Goal: Communication & Community: Answer question/provide support

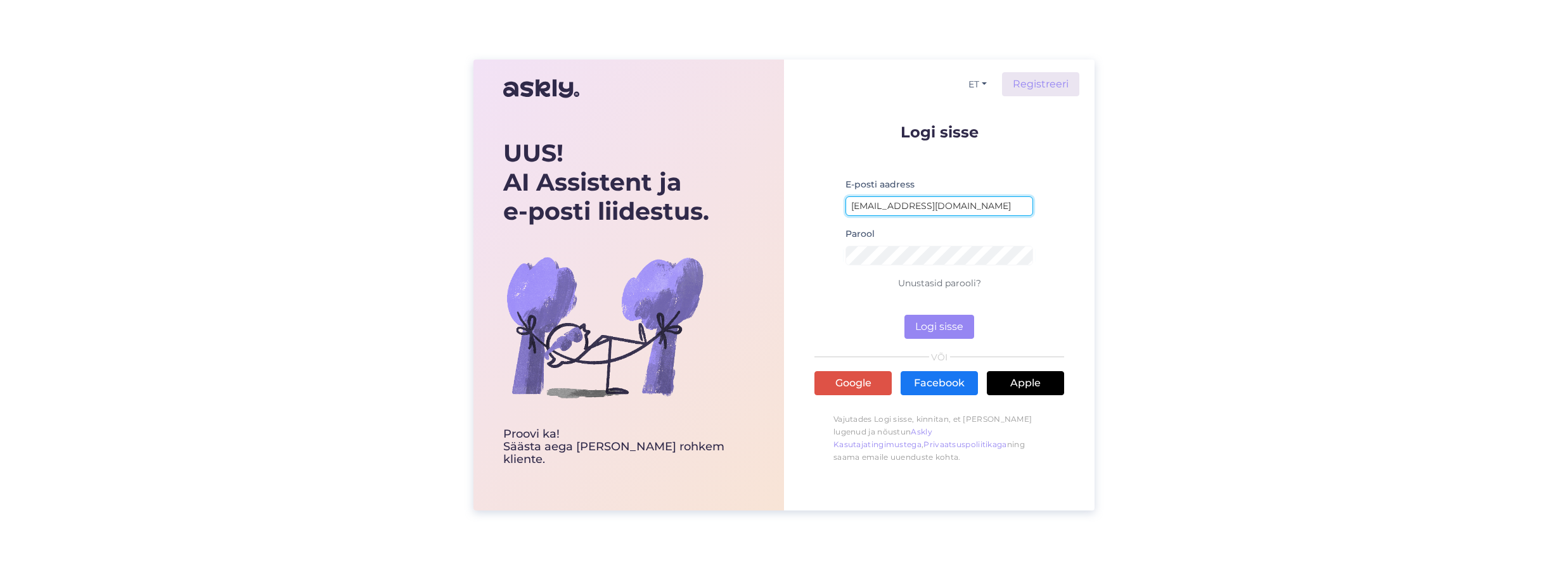
drag, startPoint x: 915, startPoint y: 207, endPoint x: 930, endPoint y: 209, distance: 15.1
click at [916, 207] on input "[EMAIL_ADDRESS][DOMAIN_NAME]" at bounding box center [939, 206] width 188 height 20
drag, startPoint x: 930, startPoint y: 211, endPoint x: 768, endPoint y: 195, distance: 162.8
click at [775, 199] on div "UUS! AI Assistent ja e-posti liidestus. Proovi ka! Säästa aega [PERSON_NAME] ro…" at bounding box center [783, 285] width 621 height 450
type input "[EMAIL_ADDRESS][DOMAIN_NAME]"
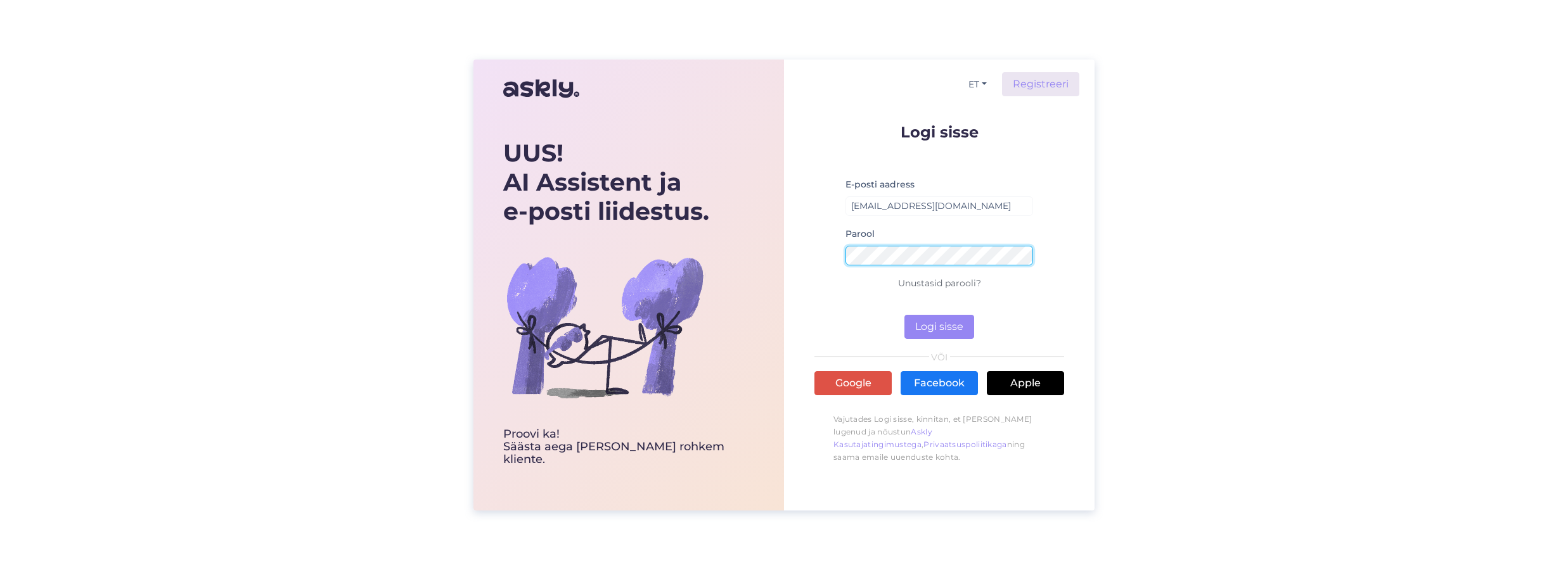
click at [788, 250] on div "ET Registreeri Logi sisse E-posti aadress [EMAIL_ADDRESS][DOMAIN_NAME] Parool U…" at bounding box center [939, 285] width 311 height 450
click at [939, 327] on button "Logi sisse" at bounding box center [939, 327] width 70 height 24
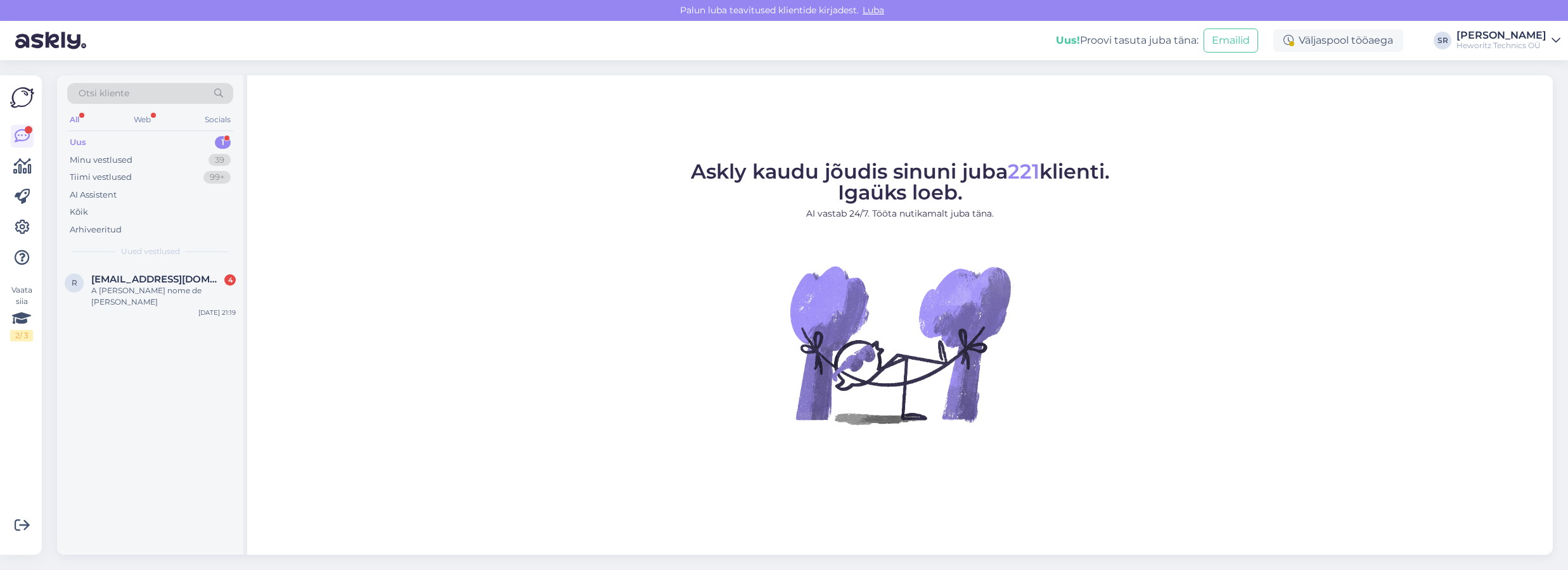
click at [85, 143] on div "Uus" at bounding box center [78, 143] width 17 height 13
click at [101, 141] on div "Uus 1" at bounding box center [150, 142] width 166 height 17
click at [162, 280] on span "[EMAIL_ADDRESS][DOMAIN_NAME]" at bounding box center [157, 279] width 132 height 11
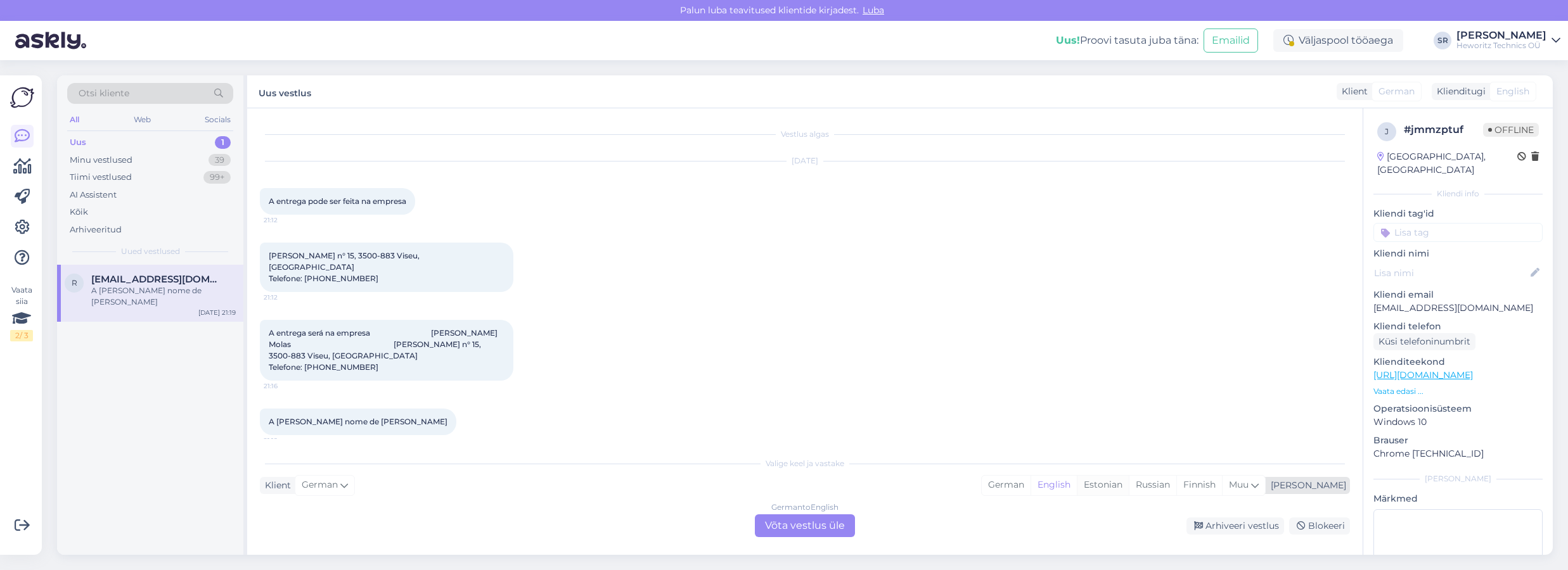
click at [1129, 487] on div "Estonian" at bounding box center [1103, 485] width 52 height 19
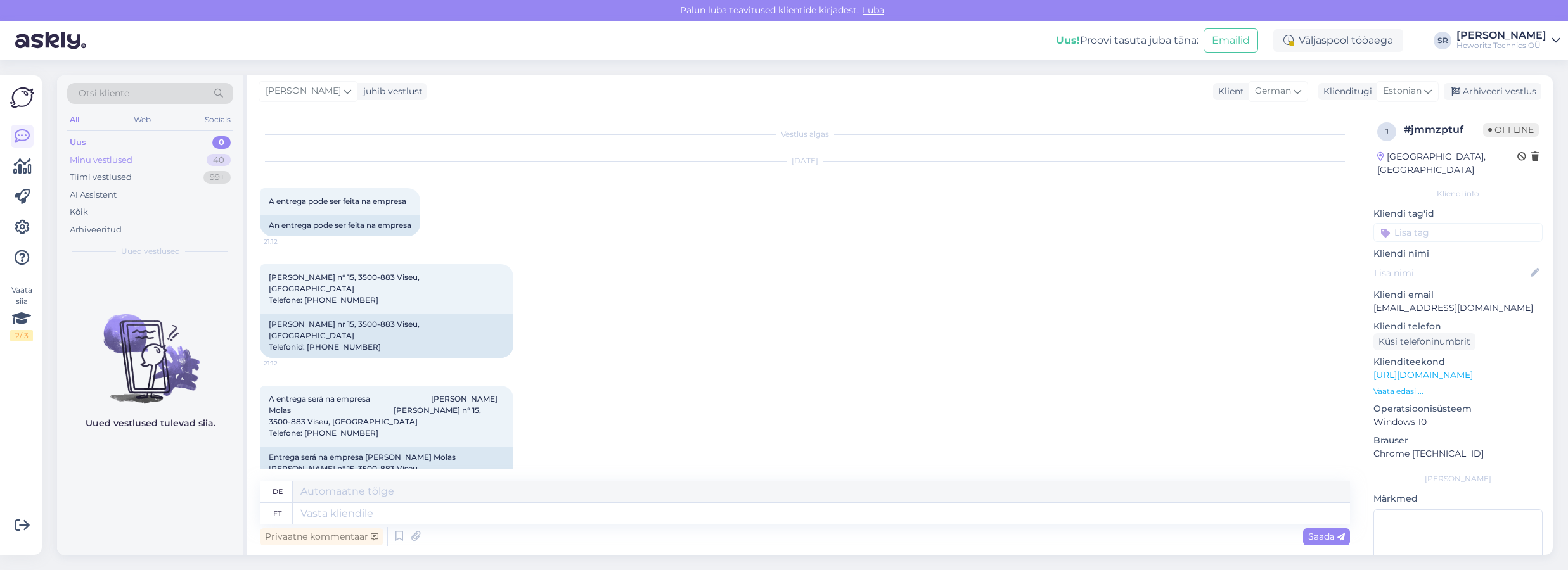
click at [103, 160] on div "Minu vestlused" at bounding box center [102, 160] width 63 height 13
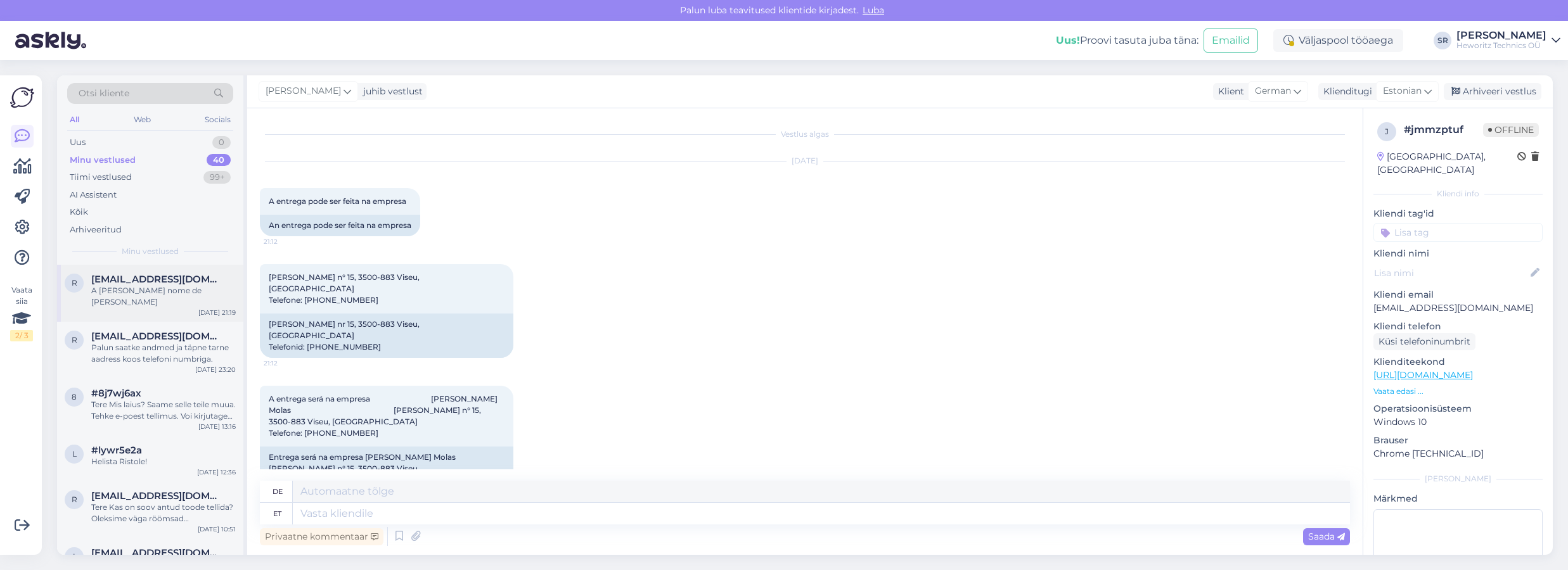
click at [130, 280] on span "[EMAIL_ADDRESS][DOMAIN_NAME]" at bounding box center [157, 279] width 132 height 11
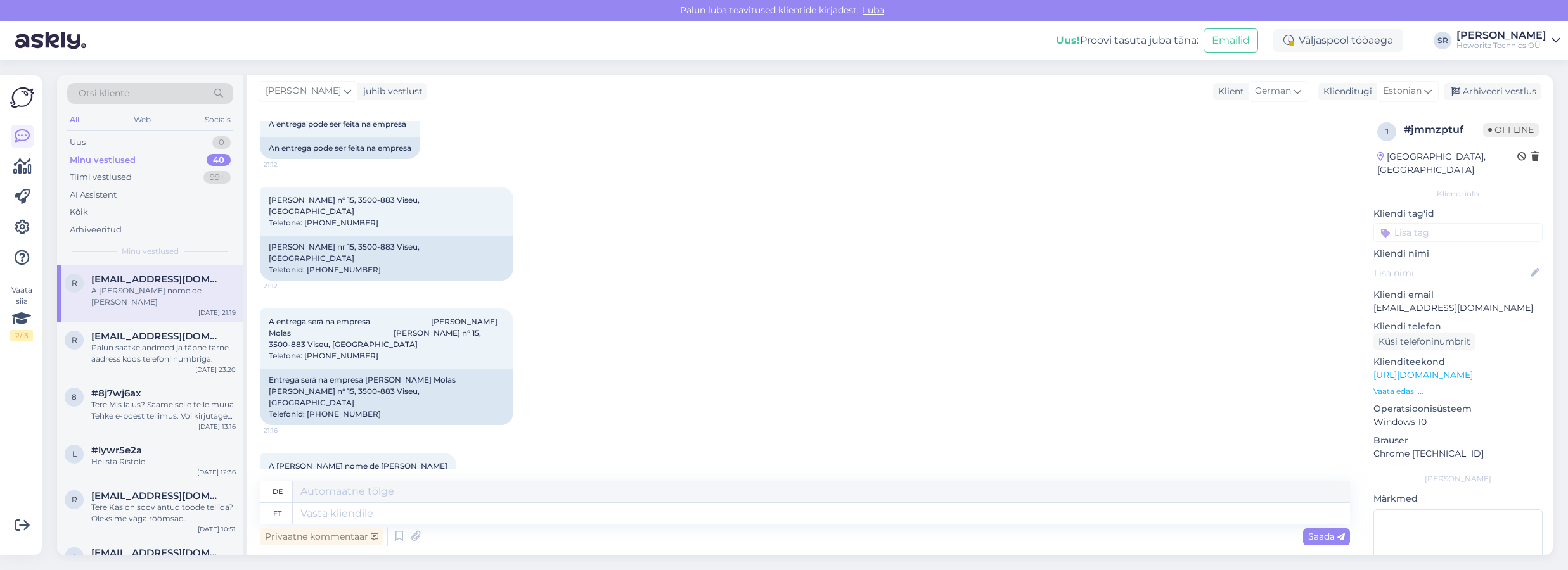
click at [284, 515] on div "et" at bounding box center [276, 513] width 33 height 22
click at [279, 515] on div "et" at bounding box center [277, 513] width 8 height 22
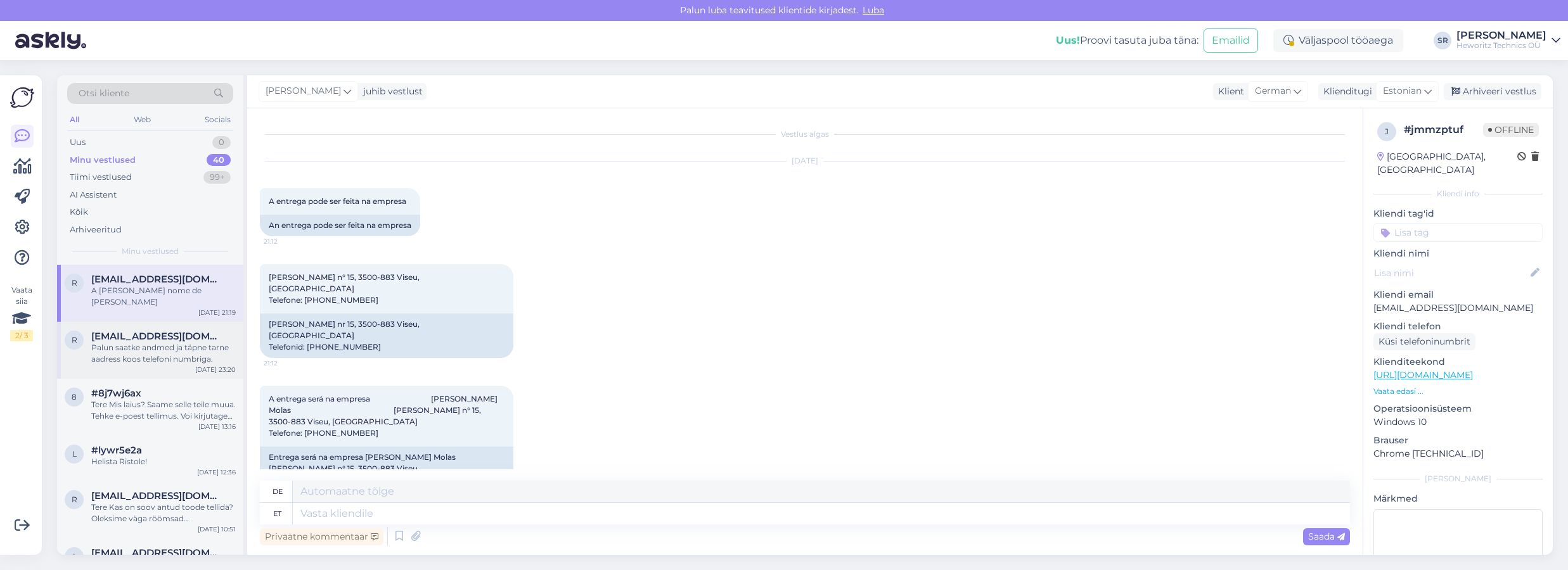
scroll to position [0, 0]
click at [141, 342] on div "Palun saatke andmed ja täpne tarne aadress koos telefoni numbriga." at bounding box center [163, 353] width 144 height 23
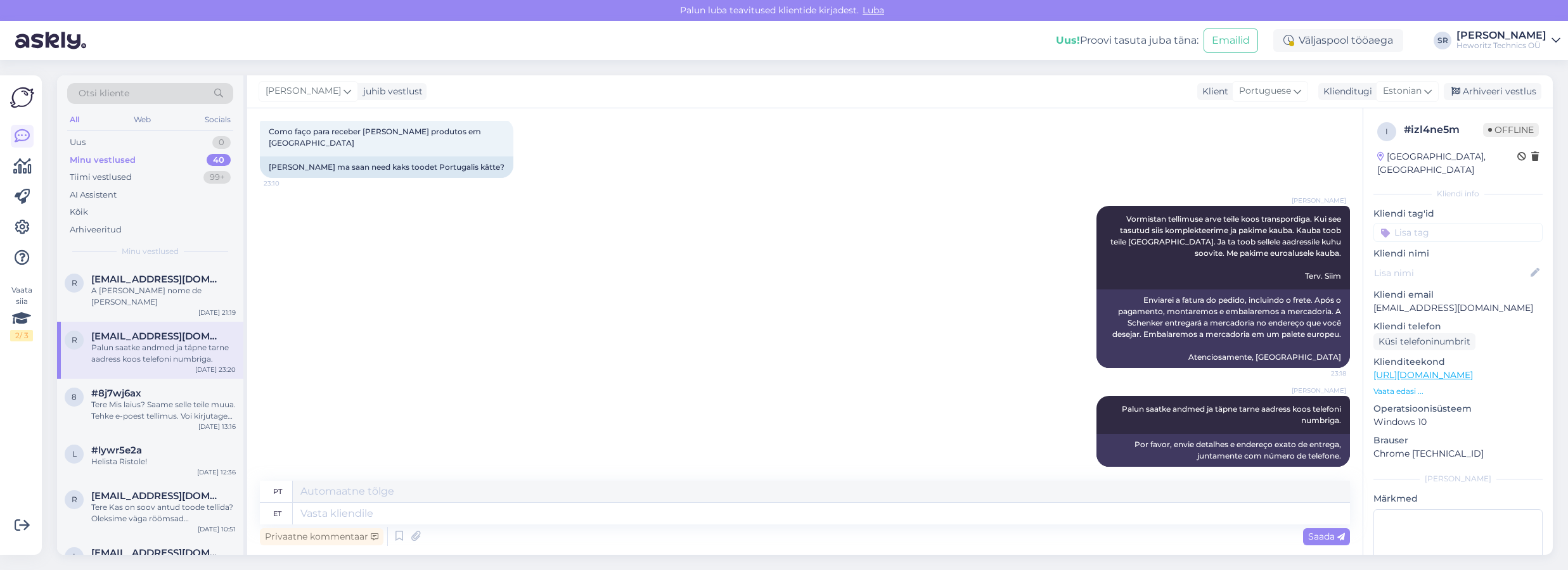
scroll to position [4, 0]
click at [1298, 90] on icon at bounding box center [1297, 91] width 8 height 14
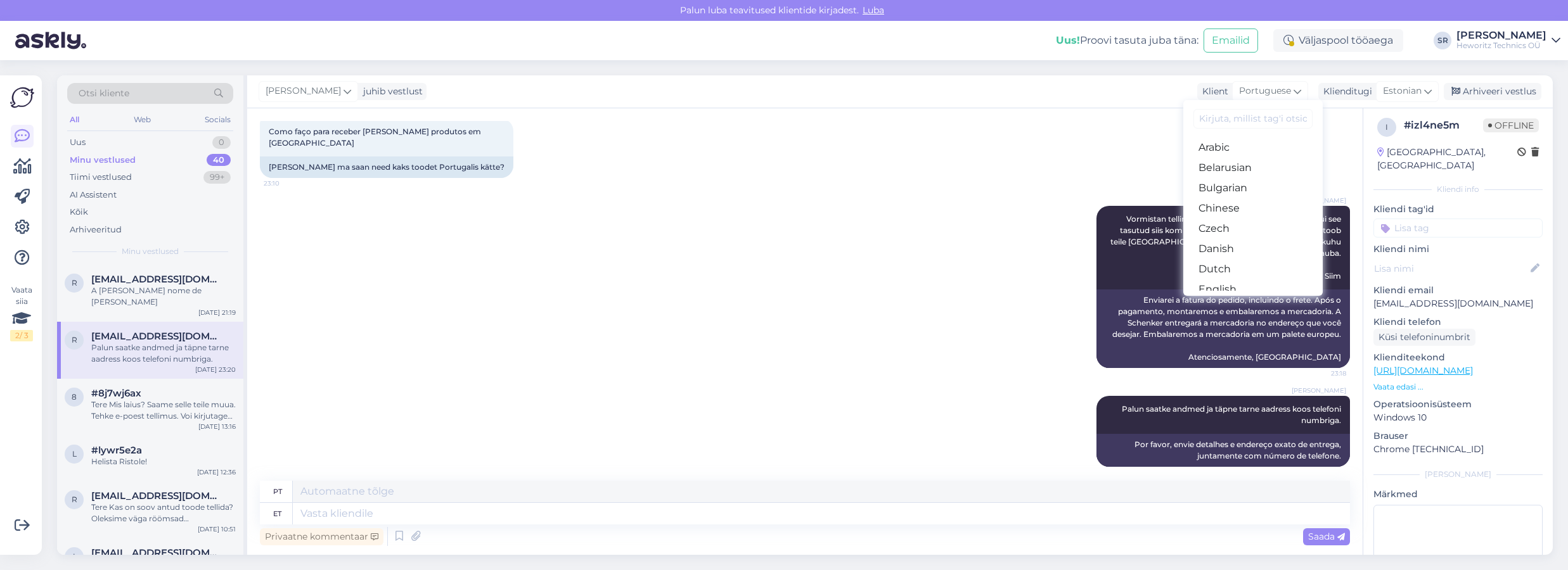
click at [818, 122] on div "Como faço para receber [PERSON_NAME] produtos em [GEOGRAPHIC_DATA] 23:10 Kuidas…" at bounding box center [805, 148] width 1091 height 87
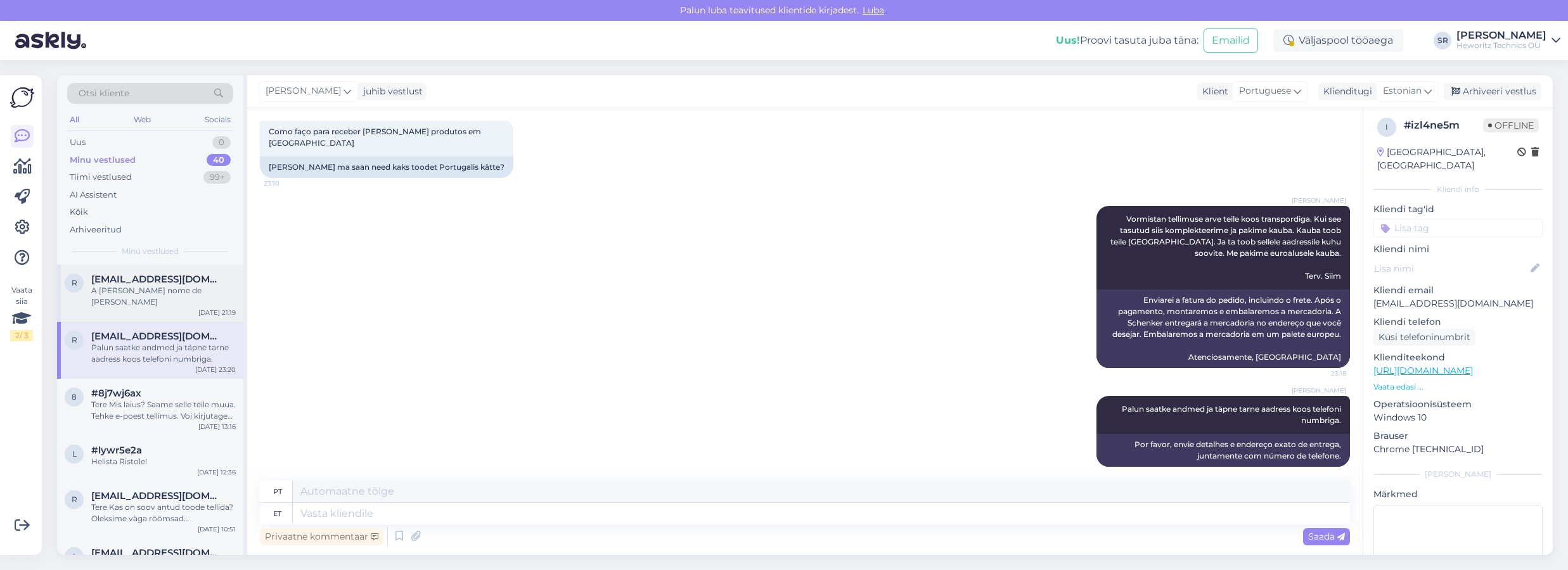
click at [138, 289] on div "A [PERSON_NAME] nome de [PERSON_NAME]" at bounding box center [163, 296] width 144 height 23
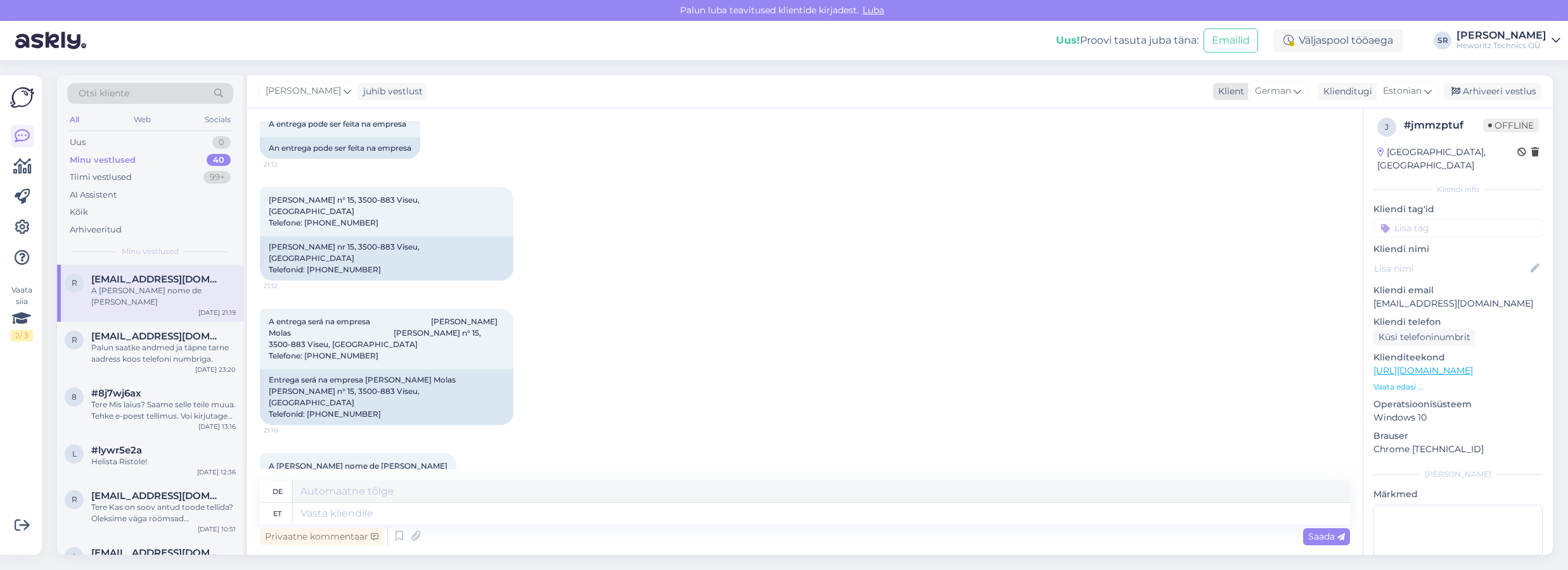
click at [1299, 90] on icon at bounding box center [1297, 91] width 8 height 14
click at [1247, 236] on link "Portuguese" at bounding box center [1261, 234] width 139 height 20
click at [1429, 89] on icon at bounding box center [1428, 91] width 8 height 14
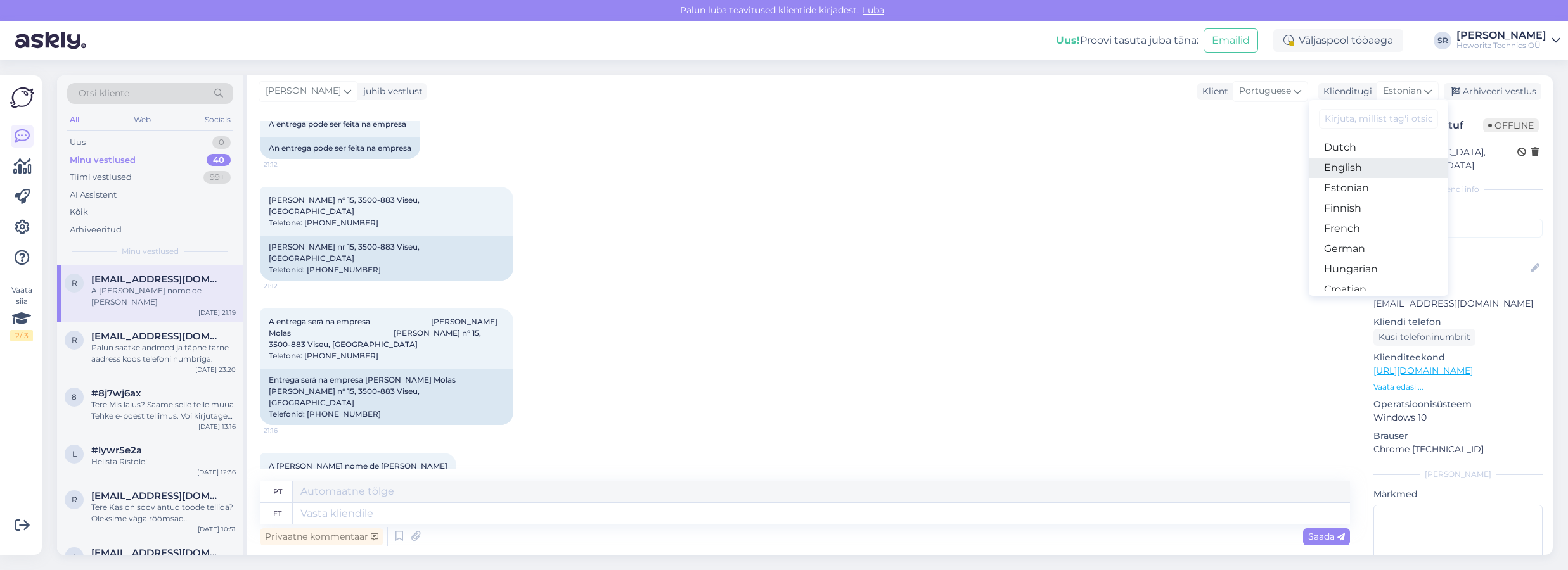
scroll to position [122, 0]
click at [1345, 189] on link "Estonian" at bounding box center [1378, 187] width 139 height 20
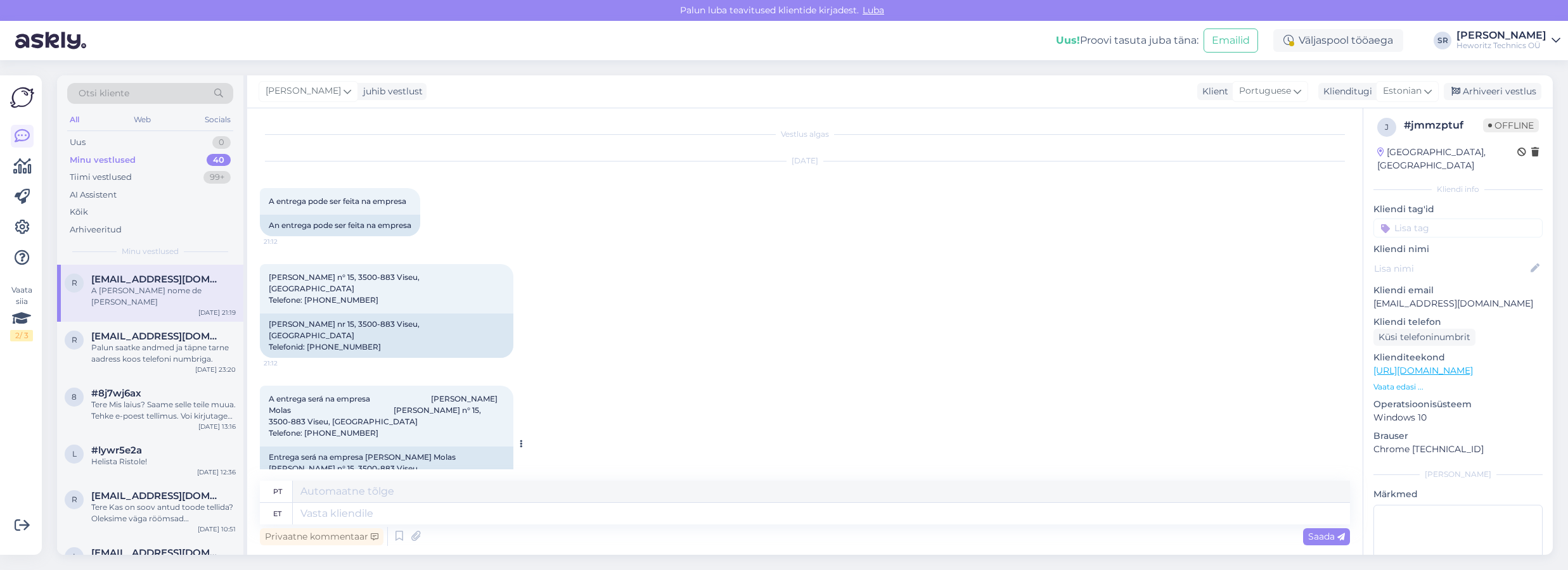
scroll to position [0, 0]
click at [314, 513] on textarea at bounding box center [821, 513] width 1057 height 22
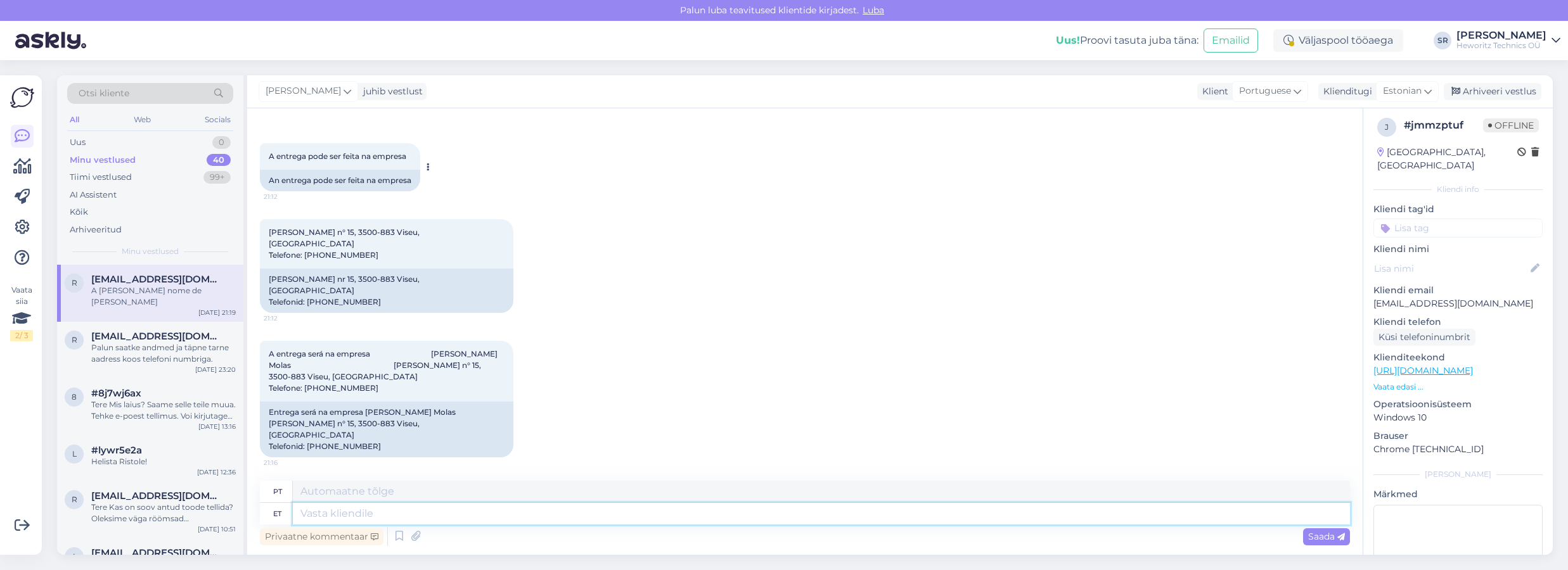
scroll to position [24, 0]
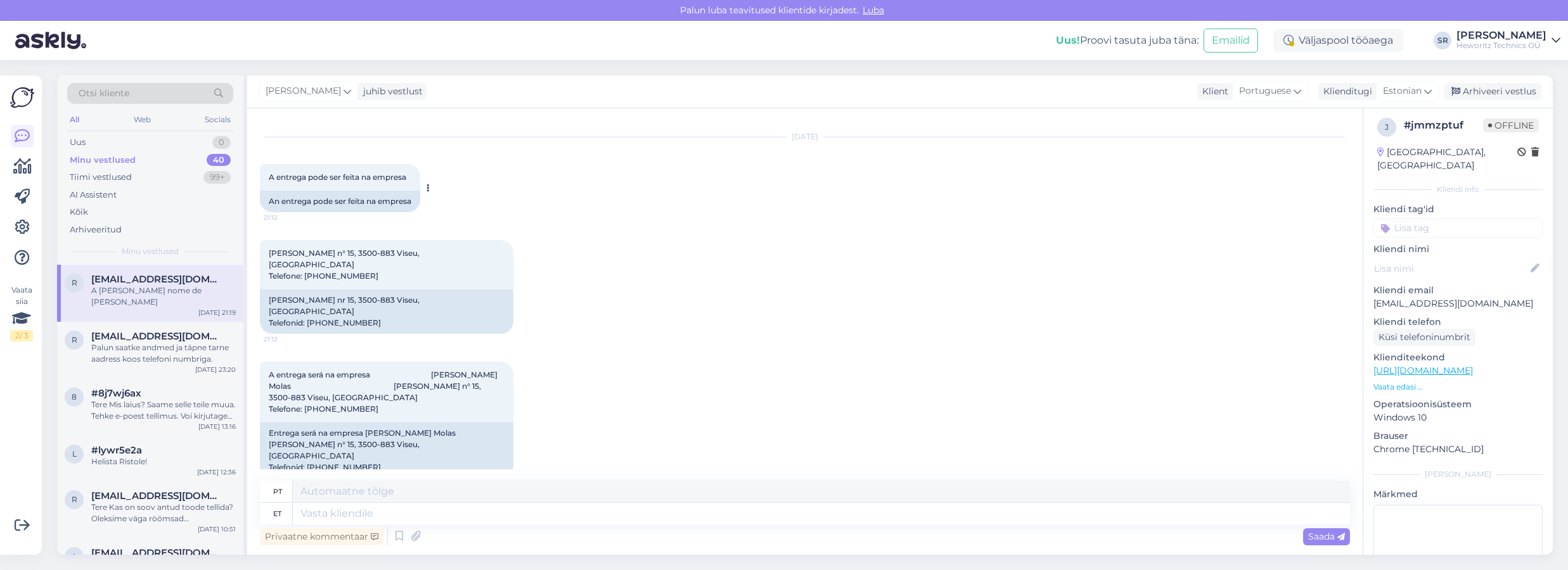
drag, startPoint x: 415, startPoint y: 178, endPoint x: 346, endPoint y: 179, distance: 69.0
click at [346, 178] on div "A entrega pode ser feita na empresa 21:12" at bounding box center [340, 178] width 160 height 27
click at [414, 179] on div "A entrega pode ser feita na empresa 21:12" at bounding box center [340, 178] width 160 height 27
drag, startPoint x: 412, startPoint y: 176, endPoint x: 246, endPoint y: 174, distance: 166.0
click at [248, 175] on div "Vestlus algas [DATE] A entrega pode ser feita na empresa 21:12 An entrega pode …" at bounding box center [805, 332] width 1116 height 446
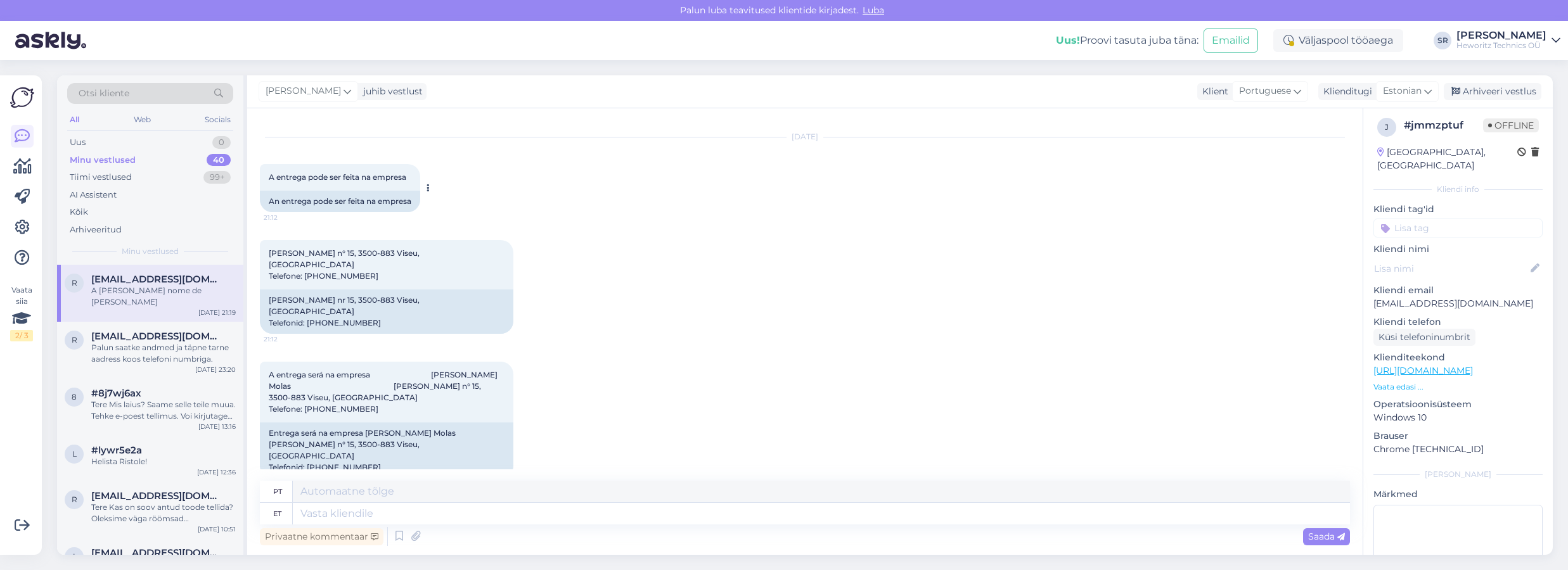
copy div "[DATE] A entrega pode ser feita na empresa"
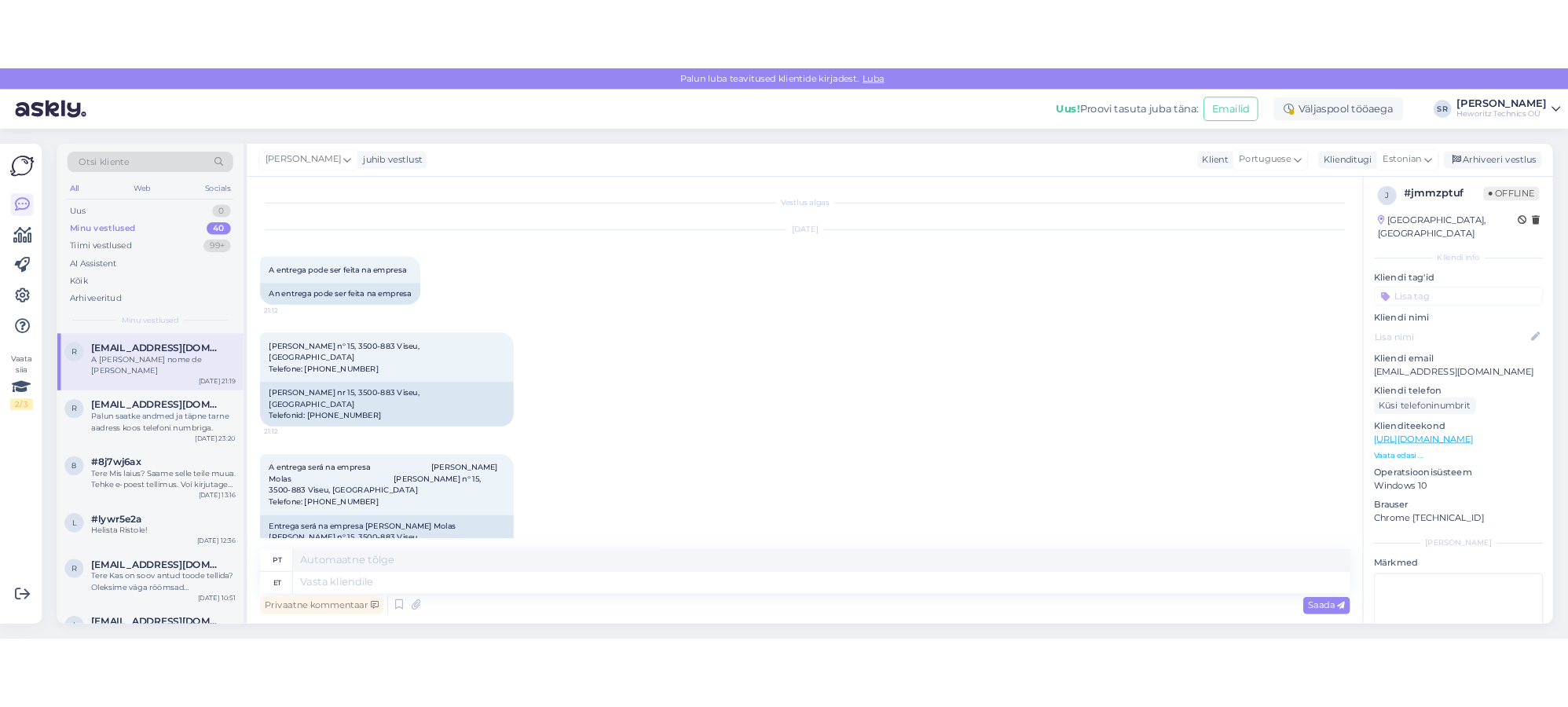
scroll to position [0, 0]
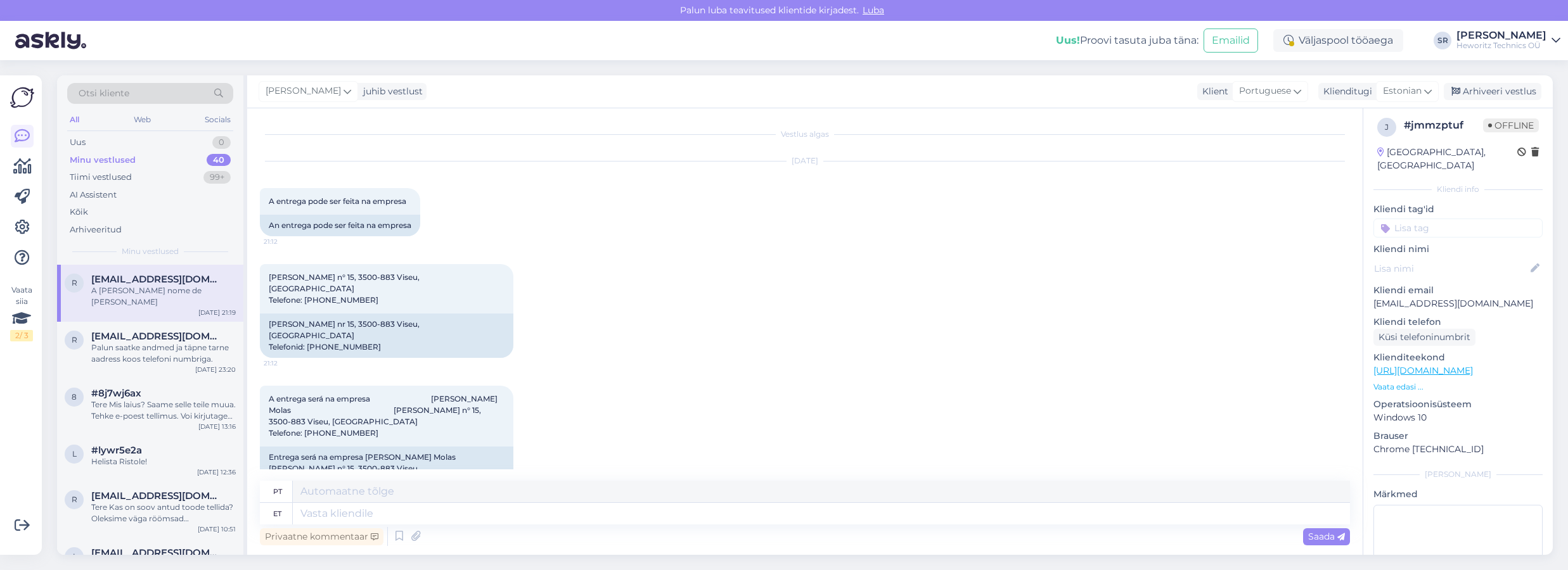
click at [470, 240] on div "[DATE] A entrega pode ser feita na empresa 21:12 An entrega pode ser feita na e…" at bounding box center [805, 199] width 1091 height 103
drag, startPoint x: 371, startPoint y: 290, endPoint x: 268, endPoint y: 279, distance: 103.6
click at [267, 280] on div "[PERSON_NAME] n° 15, 3500-883 Viseu, [GEOGRAPHIC_DATA] Telefone: [PHONE_NUMBER]…" at bounding box center [386, 289] width 253 height 50
copy span "[PERSON_NAME] n° 15, 3500-883 Viseu, [GEOGRAPHIC_DATA] Telefone: [PHONE_NUMBER]"
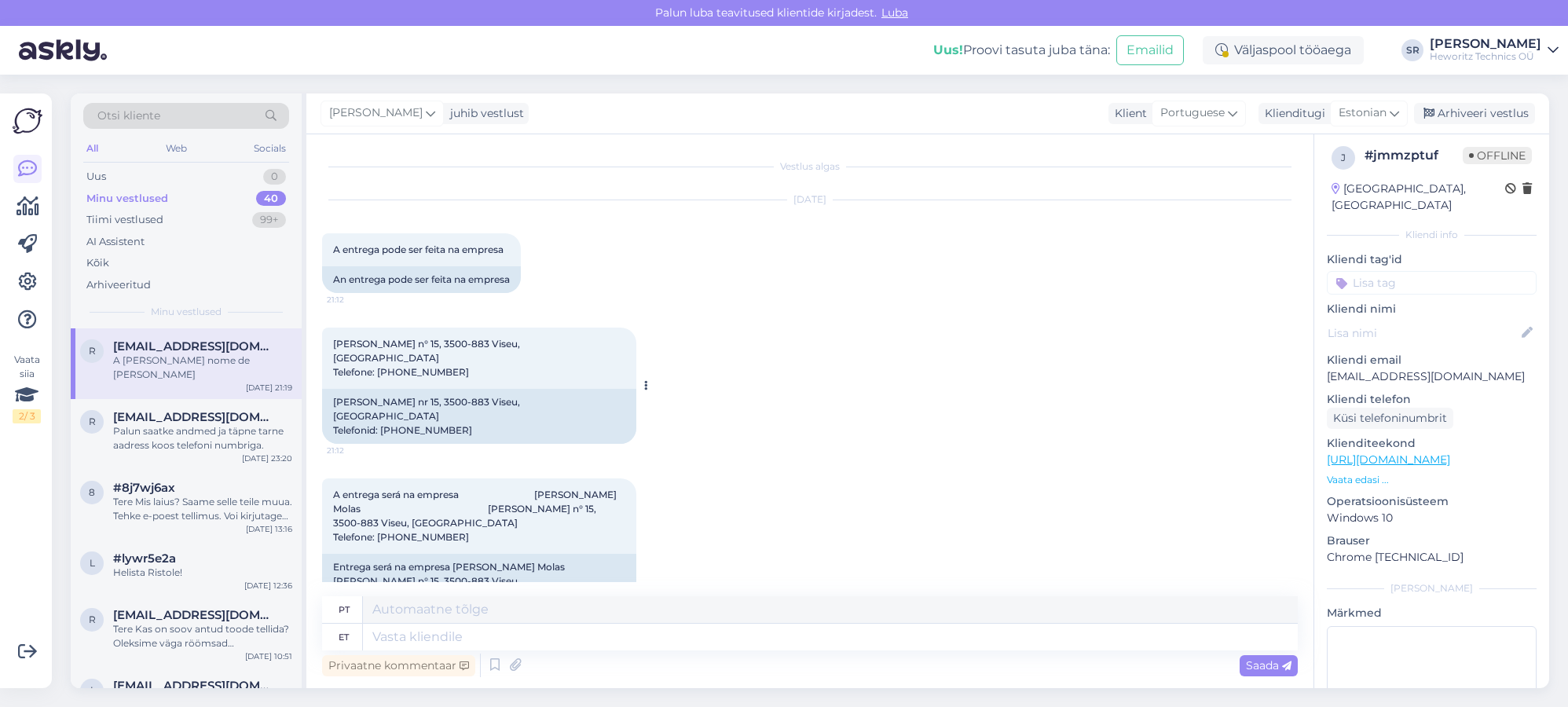
click at [480, 407] on div "[PERSON_NAME] nr 15, 3500-883 Viseu, [GEOGRAPHIC_DATA] Telefonid: [PHONE_NUMBER]" at bounding box center [479, 416] width 314 height 55
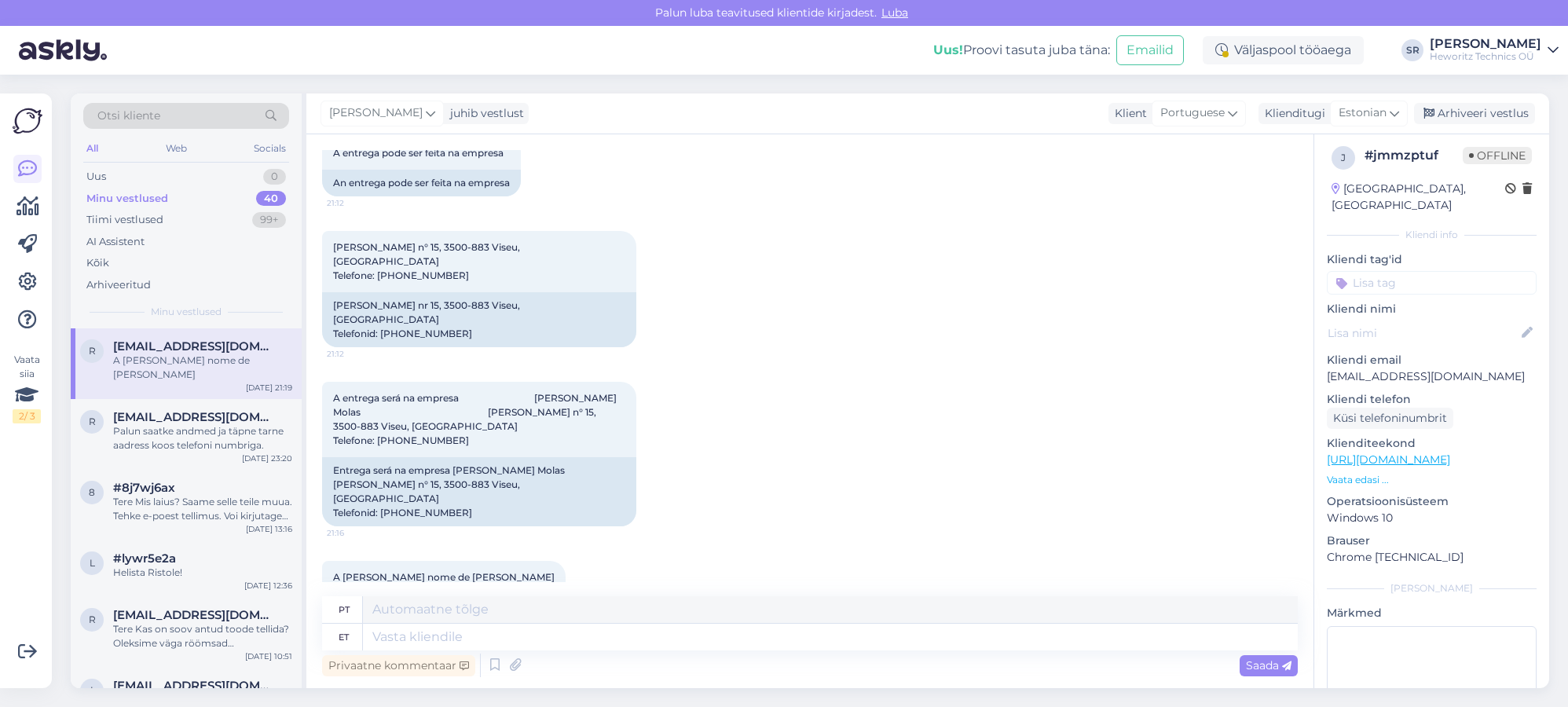
scroll to position [95, 0]
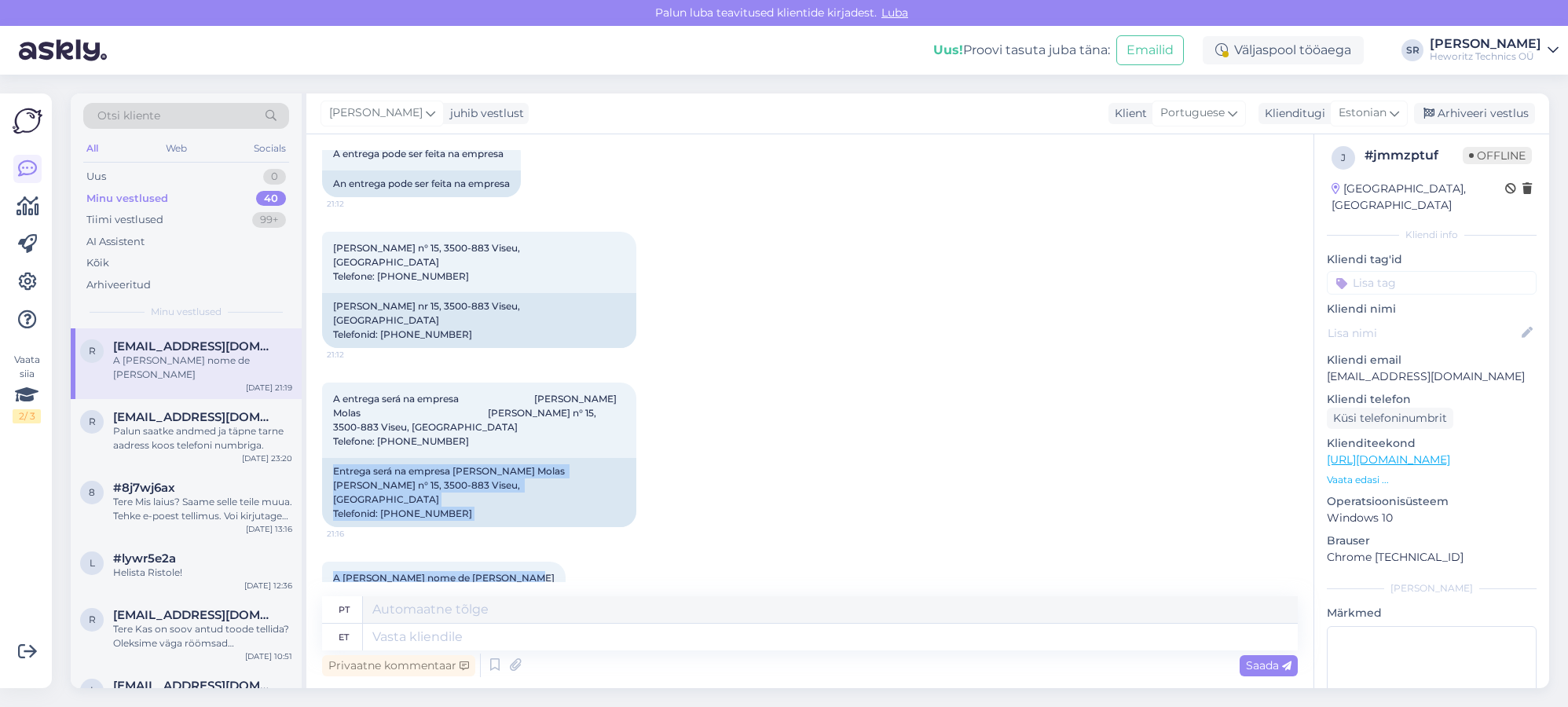
drag, startPoint x: 510, startPoint y: 521, endPoint x: 322, endPoint y: 520, distance: 188.0
click at [321, 520] on div "Vestlus algas [DATE] A entrega pode ser feita na empresa 21:12 An entrega pode …" at bounding box center [810, 411] width 1007 height 553
copy div "Entrega será na empresa [PERSON_NAME] Molas [PERSON_NAME] n° 15, 3500-883 Viseu…"
click at [574, 586] on icon at bounding box center [575, 591] width 4 height 10
click at [570, 606] on link "Teata tõlkeveast" at bounding box center [627, 617] width 114 height 21
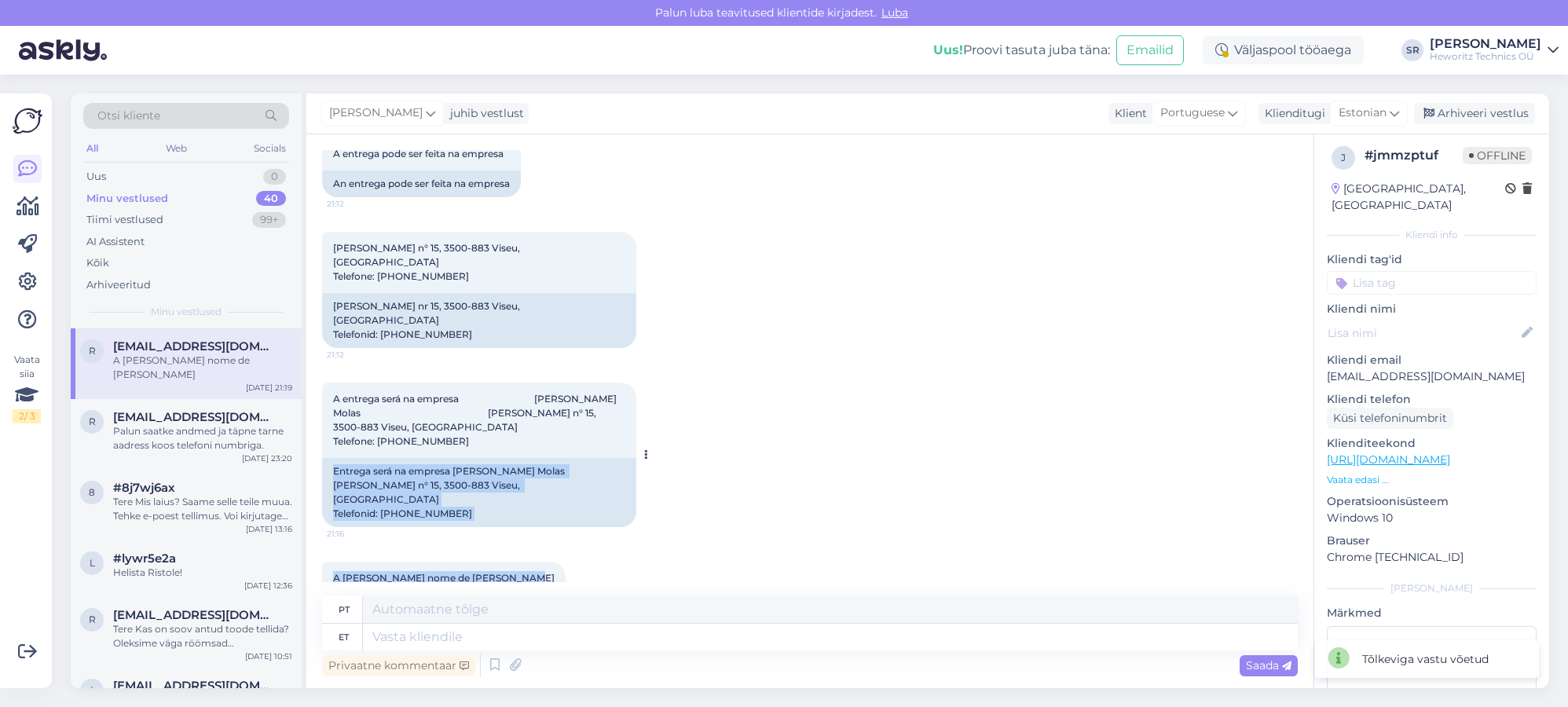
click at [645, 450] on icon at bounding box center [646, 455] width 4 height 10
click at [679, 470] on link "Teata tõlkeveast" at bounding box center [698, 481] width 114 height 21
click at [641, 285] on button at bounding box center [646, 291] width 10 height 14
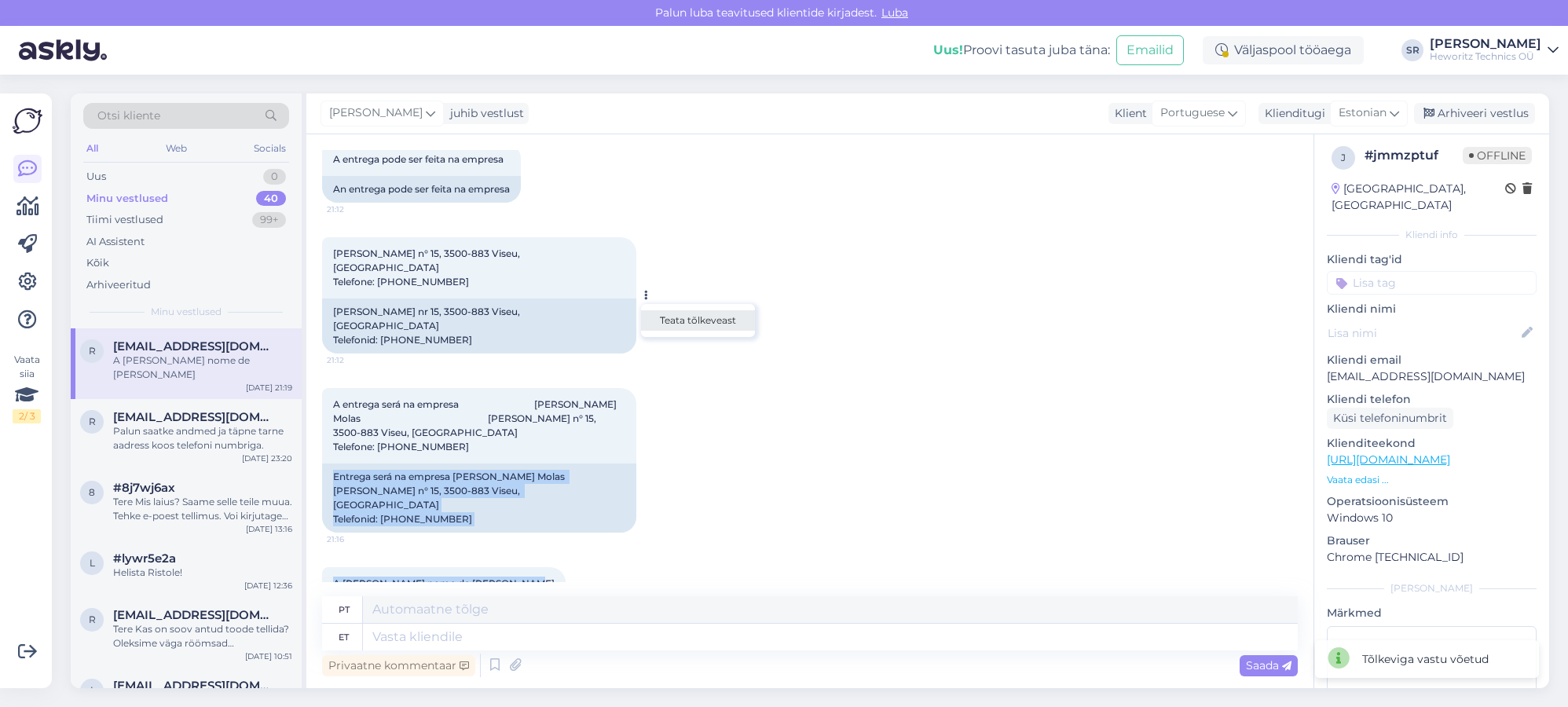
click at [641, 311] on link "Teata tõlkeveast" at bounding box center [698, 321] width 114 height 21
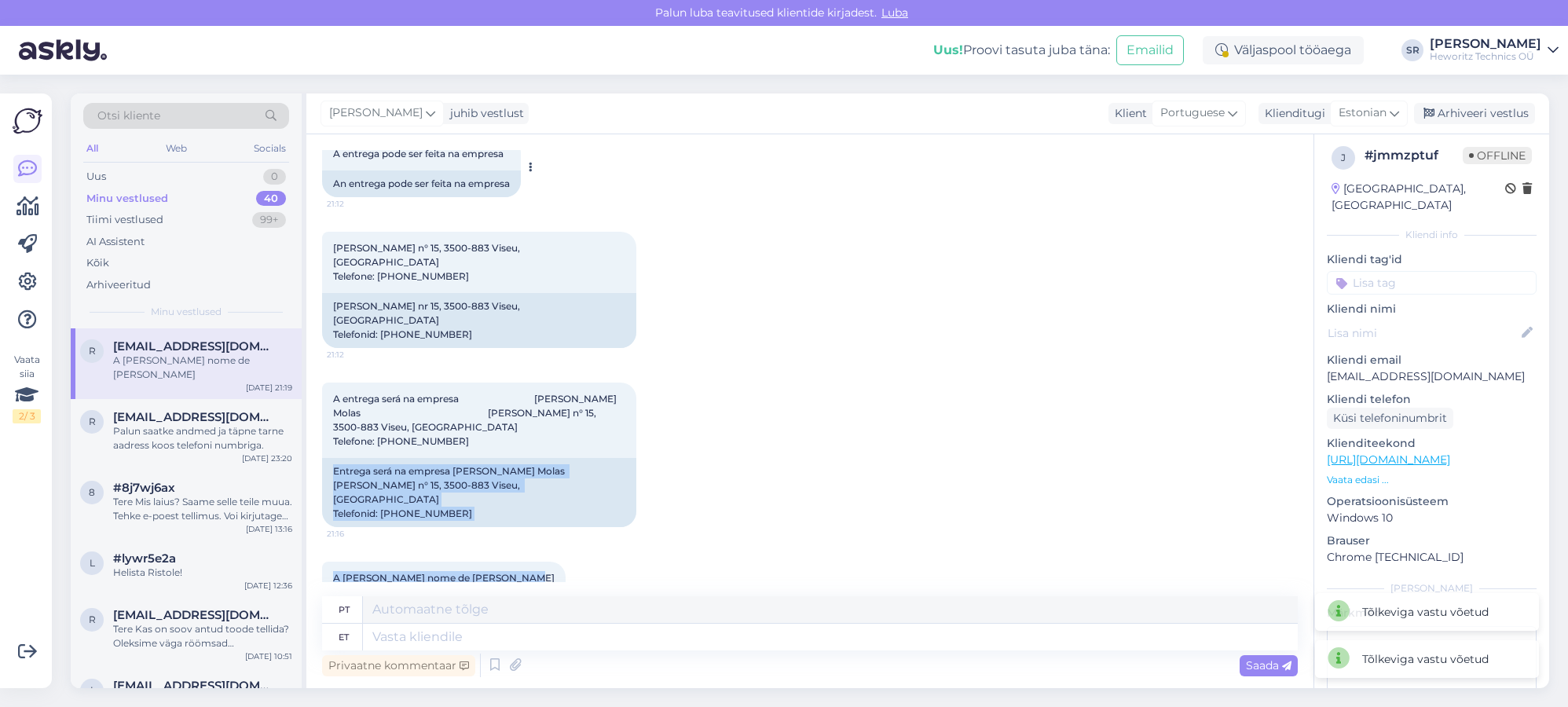
click at [533, 168] on icon at bounding box center [530, 167] width 4 height 10
click at [549, 198] on link "Teata tõlkeveast" at bounding box center [582, 193] width 114 height 21
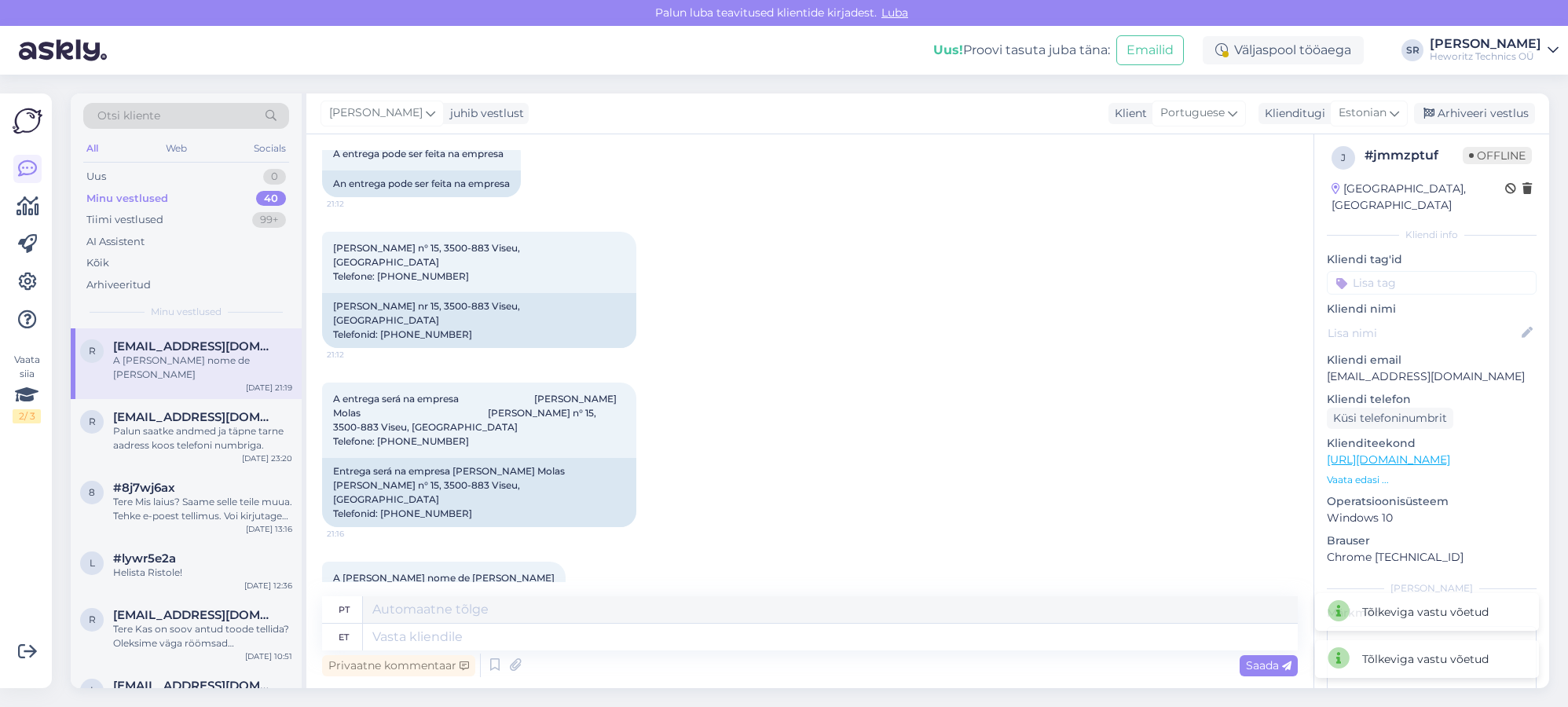
click at [552, 567] on div "A [PERSON_NAME] nome de [PERSON_NAME] 21:19 [PERSON_NAME] nimel Teata tõlkeveast" at bounding box center [810, 592] width 976 height 95
drag, startPoint x: 508, startPoint y: 520, endPoint x: 506, endPoint y: 543, distance: 23.1
click at [436, 572] on span "A [PERSON_NAME] nome de [PERSON_NAME]" at bounding box center [443, 578] width 221 height 12
copy span "[PERSON_NAME]"
drag, startPoint x: 538, startPoint y: 429, endPoint x: 598, endPoint y: 429, distance: 60.0
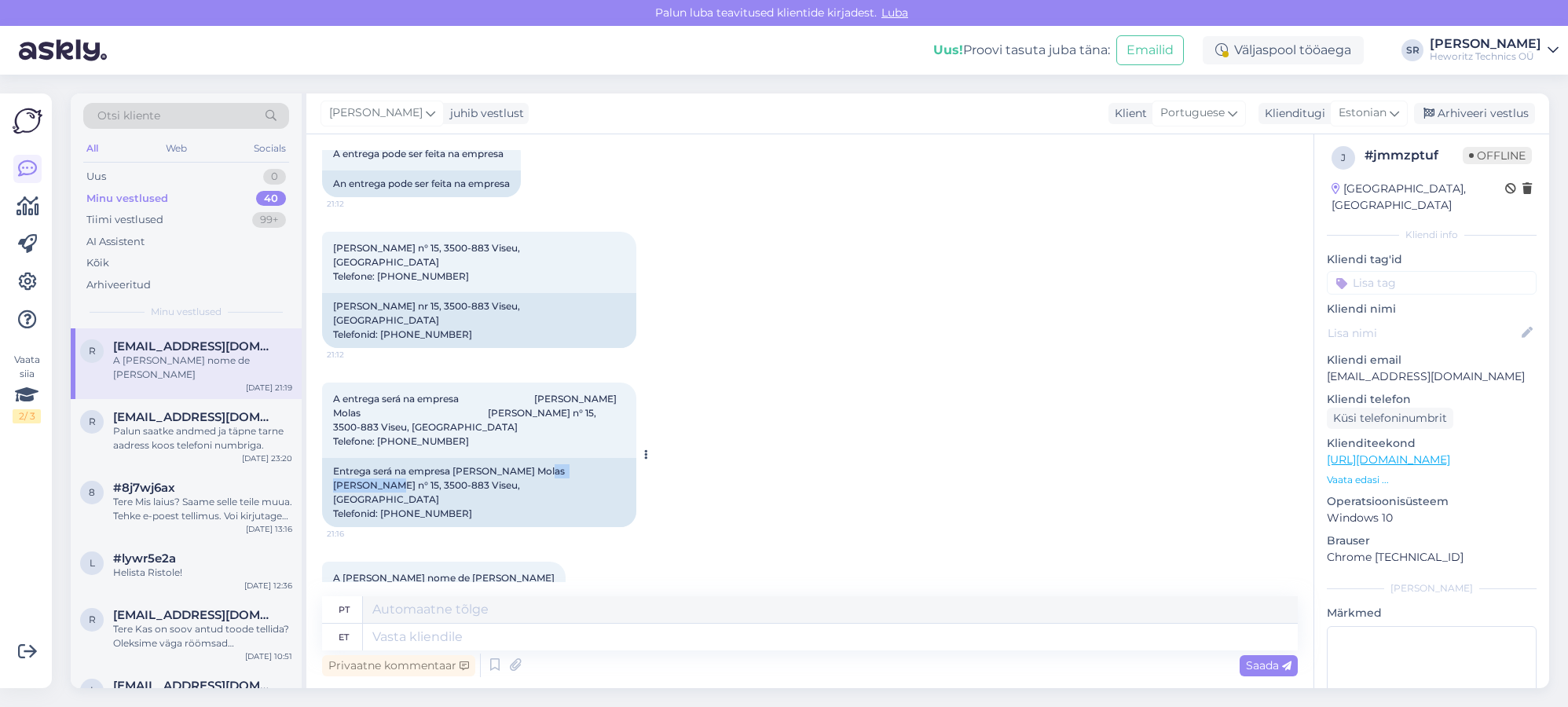
click at [598, 458] on div "Entrega será na empresa [PERSON_NAME] Molas [PERSON_NAME] n° 15, 3500-883 Viseu…" at bounding box center [479, 493] width 314 height 69
copy div "[PERSON_NAME] n° 15"
drag, startPoint x: 377, startPoint y: 442, endPoint x: 325, endPoint y: 442, distance: 52.0
click at [325, 458] on div "Entrega será na empresa [PERSON_NAME] Molas [PERSON_NAME] n° 15, 3500-883 Viseu…" at bounding box center [479, 493] width 314 height 69
copy div "3500-883"
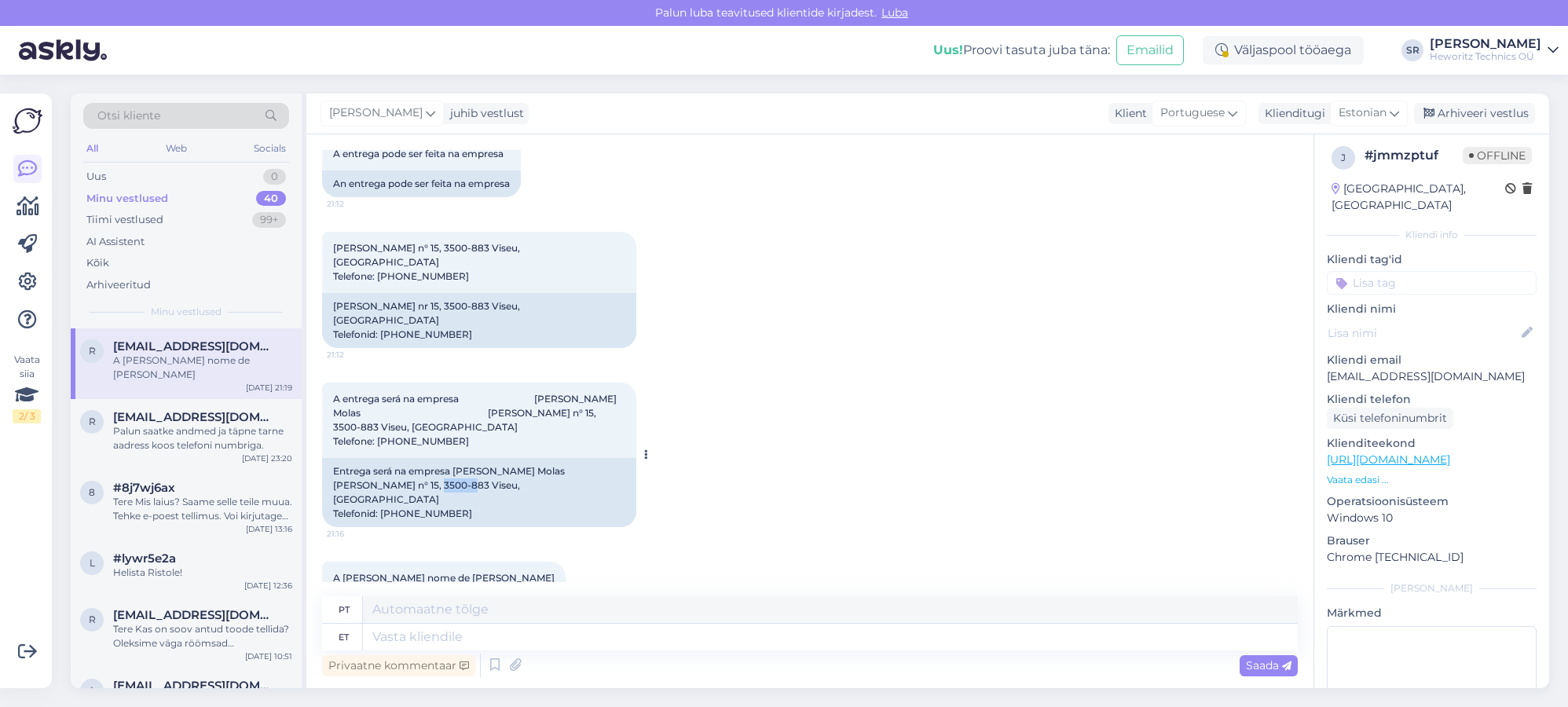
drag, startPoint x: 406, startPoint y: 442, endPoint x: 378, endPoint y: 441, distance: 28.0
click at [378, 458] on div "Entrega será na empresa [PERSON_NAME] Molas [PERSON_NAME] n° 15, 3500-883 Viseu…" at bounding box center [479, 493] width 314 height 69
copy div "Viseu"
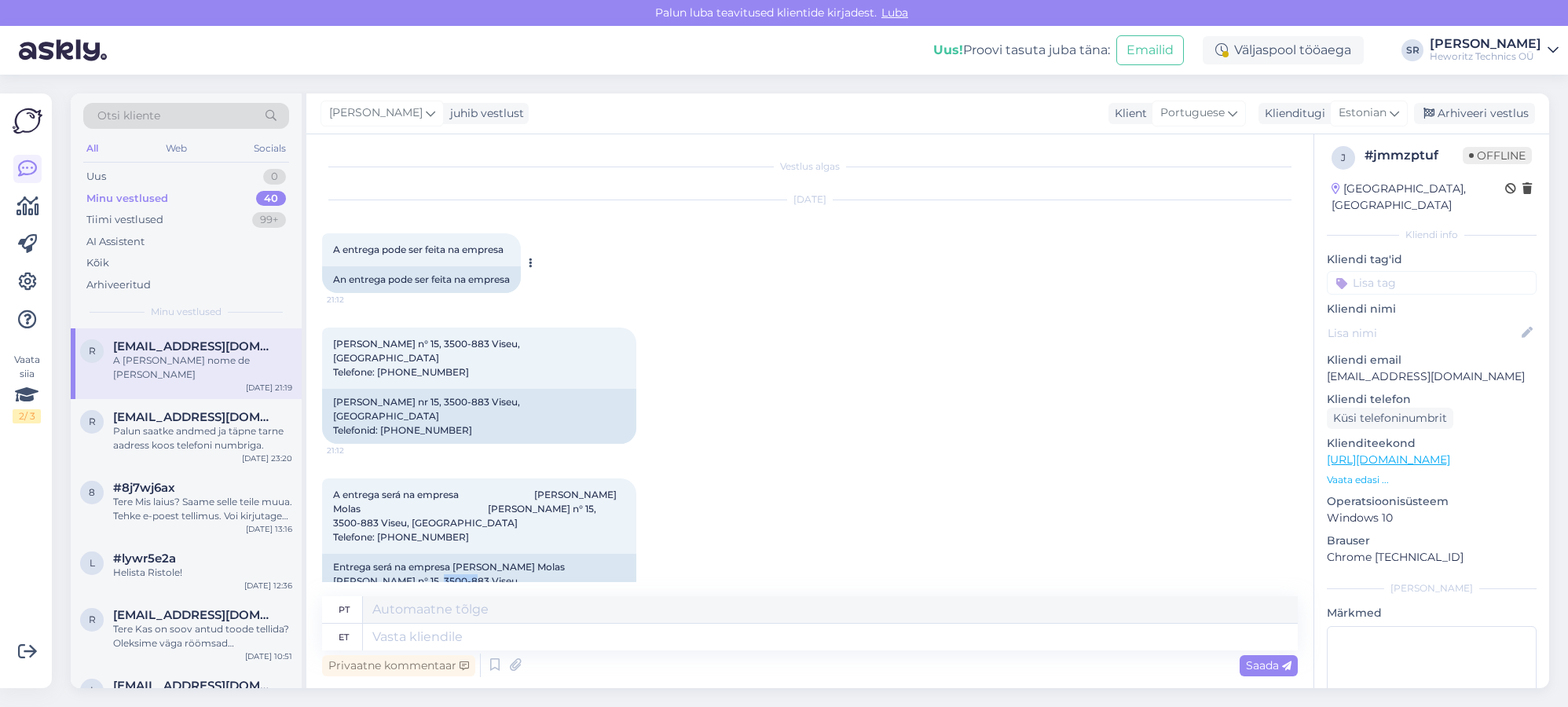
scroll to position [0, 0]
drag, startPoint x: 1455, startPoint y: 366, endPoint x: 1322, endPoint y: 364, distance: 133.0
click at [1321, 364] on div "j # jmmzptuf Offline [GEOGRAPHIC_DATA], [GEOGRAPHIC_DATA] Kliendi info Kliendi …" at bounding box center [1432, 460] width 235 height 662
copy p "[EMAIL_ADDRESS][DOMAIN_NAME]"
click at [142, 424] on div "Palun saatke andmed ja täpne tarne aadress koos telefoni numbriga." at bounding box center [202, 438] width 179 height 29
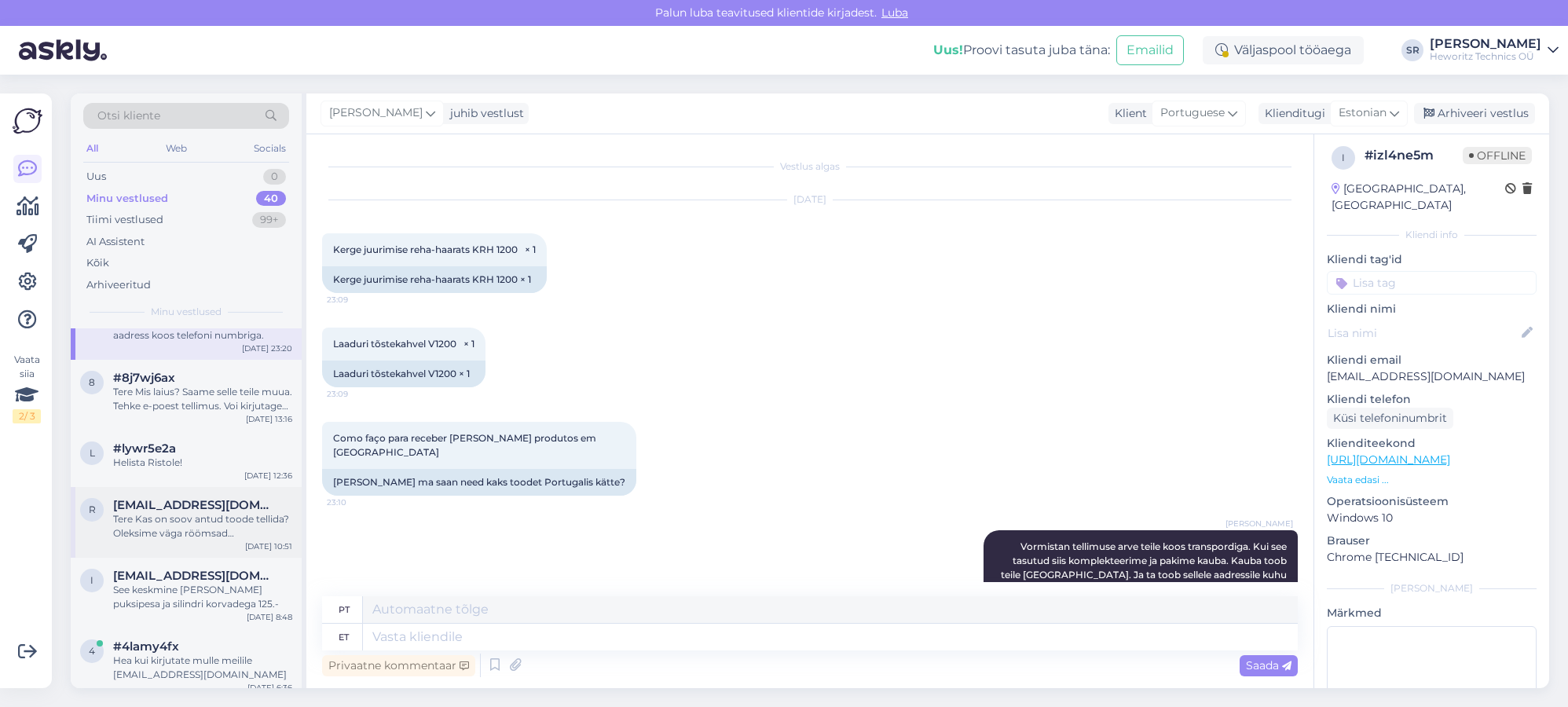
scroll to position [112, 0]
click at [294, 500] on div "r [EMAIL_ADDRESS][DOMAIN_NAME] Tere Kas on soov antud toode tellida? Oleksime v…" at bounding box center [186, 520] width 231 height 70
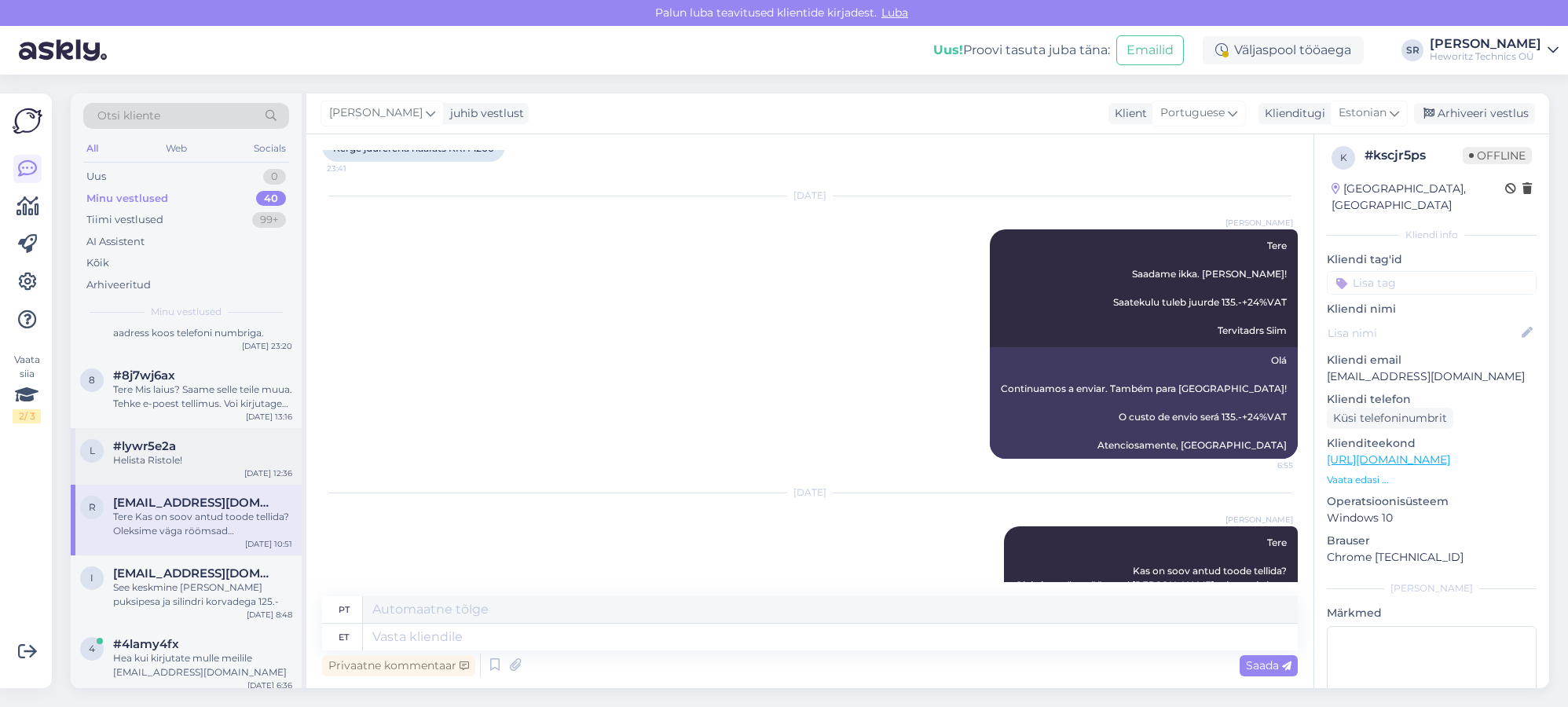
scroll to position [0, 0]
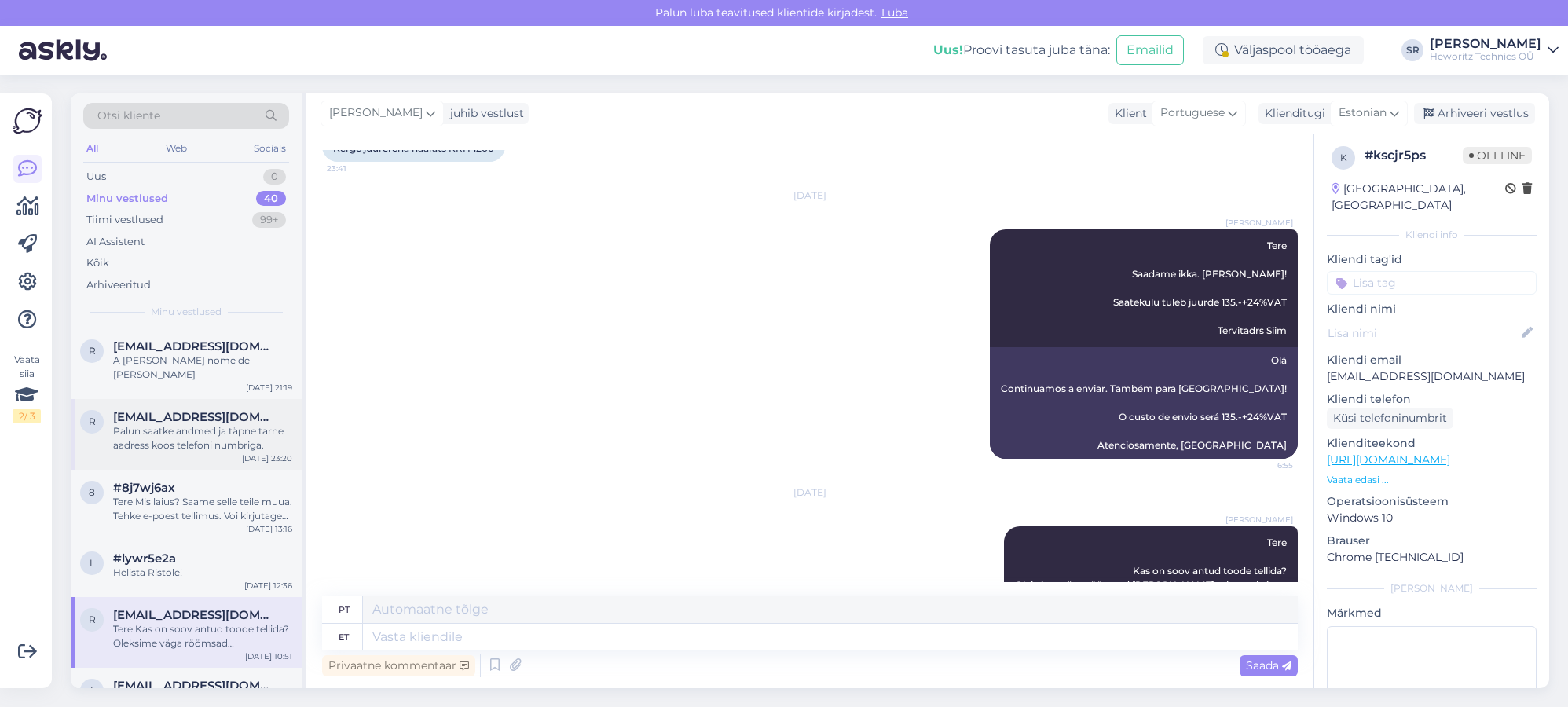
click at [179, 424] on div "Palun saatke andmed ja täpne tarne aadress koos telefoni numbriga." at bounding box center [202, 438] width 179 height 29
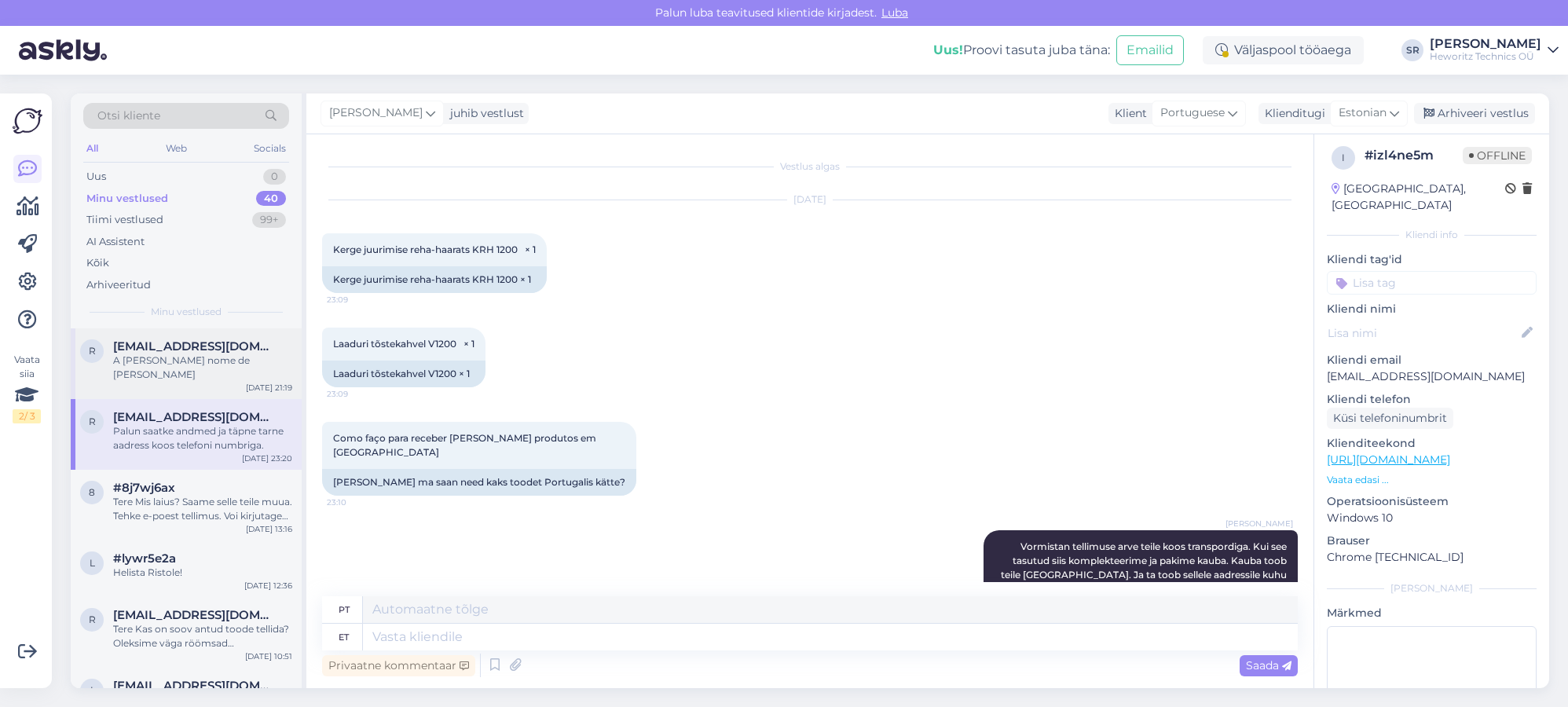
click at [187, 353] on div "A [PERSON_NAME] nome de [PERSON_NAME]" at bounding box center [202, 367] width 179 height 29
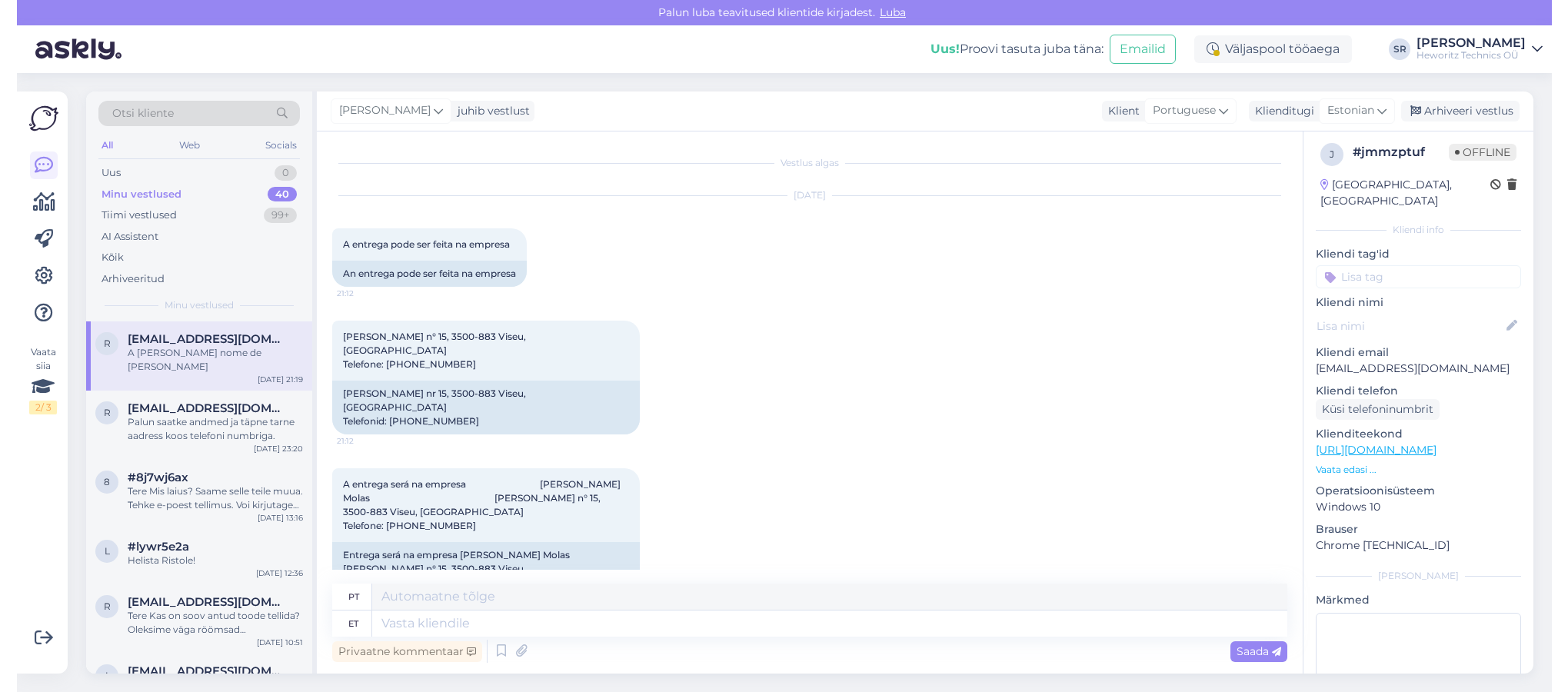
scroll to position [93, 0]
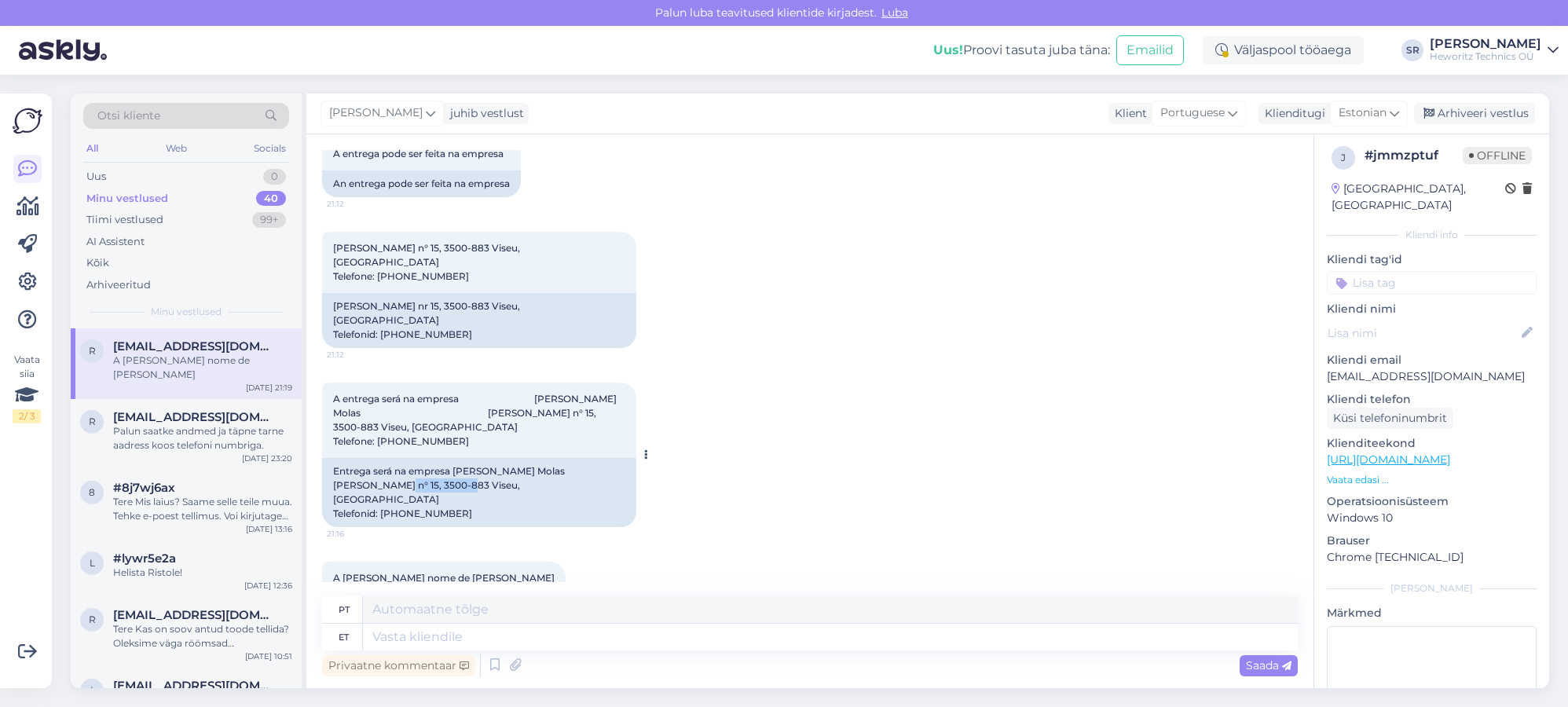
drag, startPoint x: 405, startPoint y: 442, endPoint x: 327, endPoint y: 445, distance: 78.1
click at [327, 458] on div "Entrega será na empresa [PERSON_NAME] Molas [PERSON_NAME] n° 15, 3500-883 Viseu…" at bounding box center [479, 493] width 314 height 69
copy div "3500-883 Viseu"
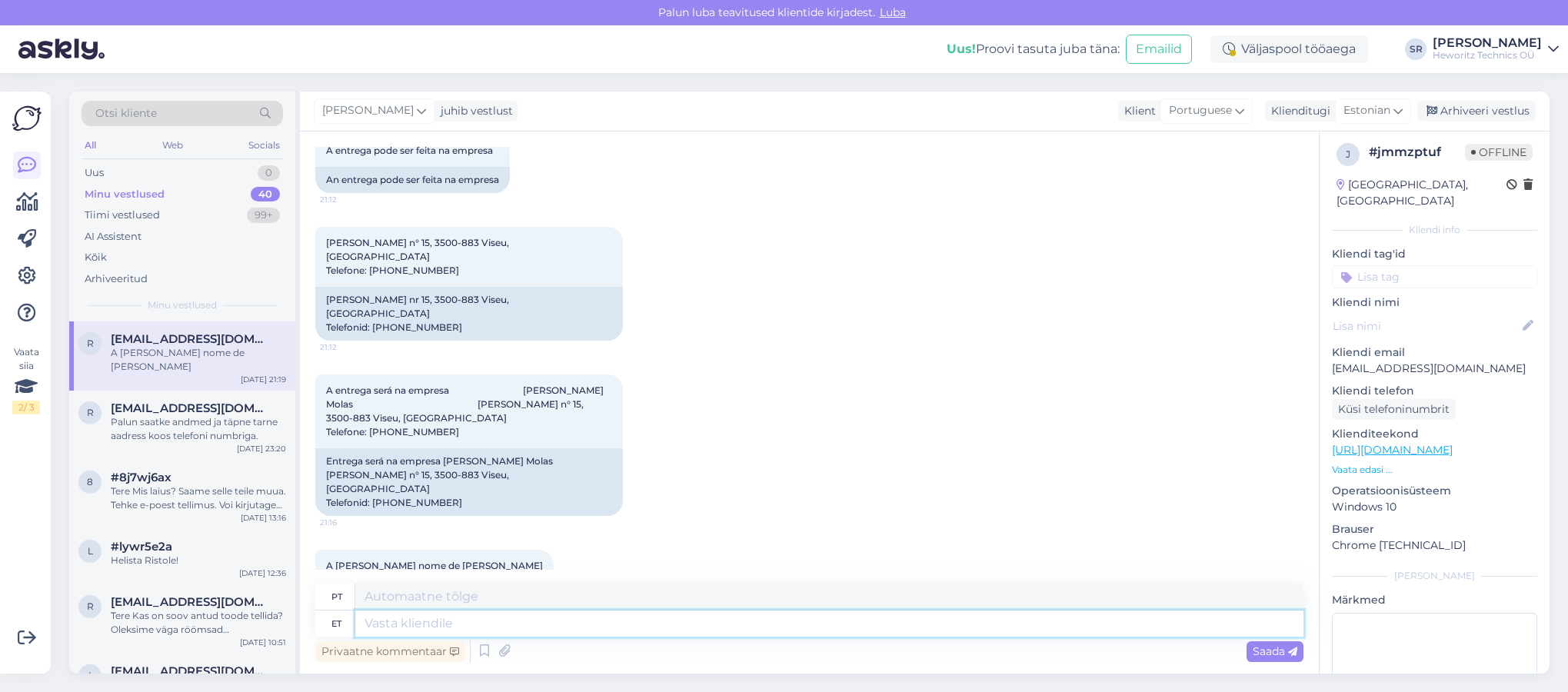
drag, startPoint x: 376, startPoint y: 619, endPoint x: 506, endPoint y: 680, distance: 143.6
click at [376, 619] on textarea at bounding box center [829, 623] width 949 height 26
type textarea "Tere"
type textarea "Olá"
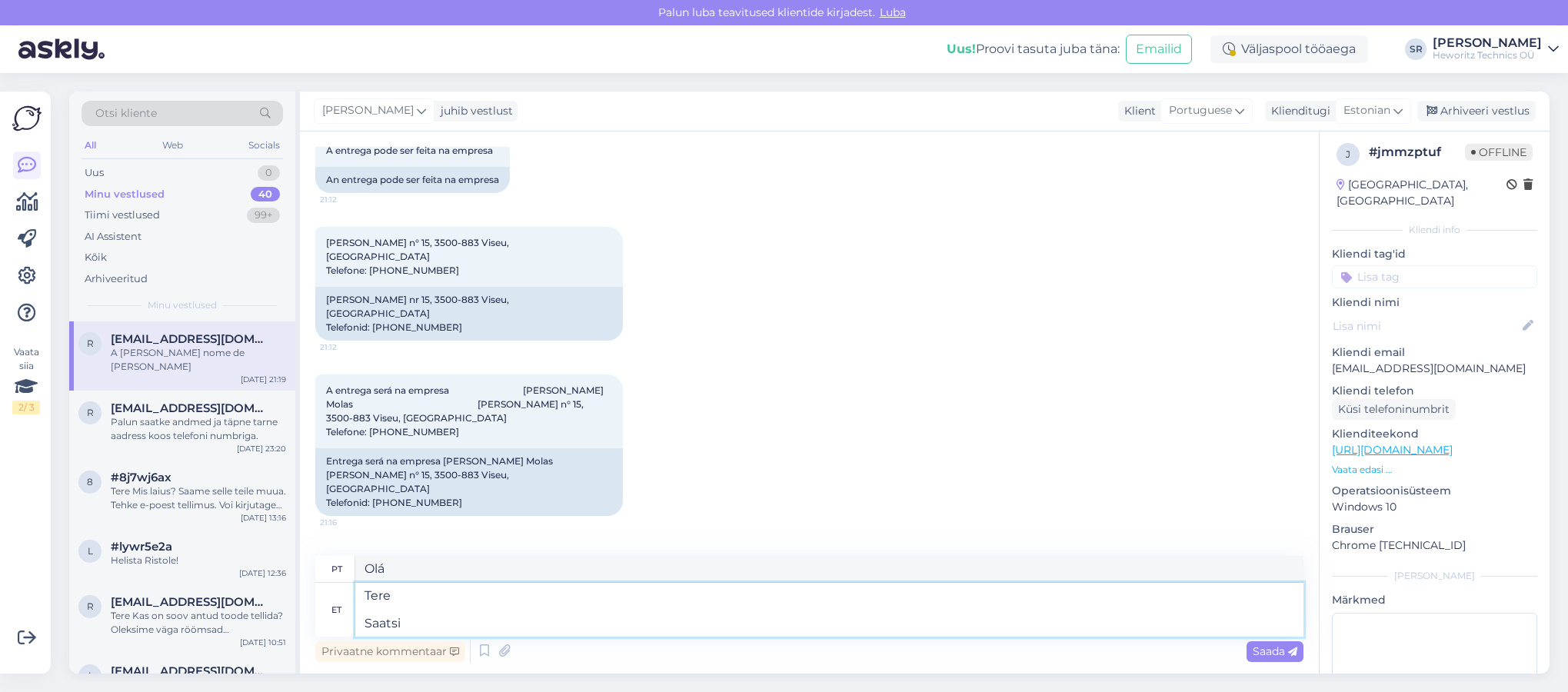
type textarea "Tere [GEOGRAPHIC_DATA]"
type textarea "Olá Enviado"
type textarea "Tere [GEOGRAPHIC_DATA] teile"
type textarea "Olá Eu te enviei"
type textarea "Tere Saatsin teile meilile"
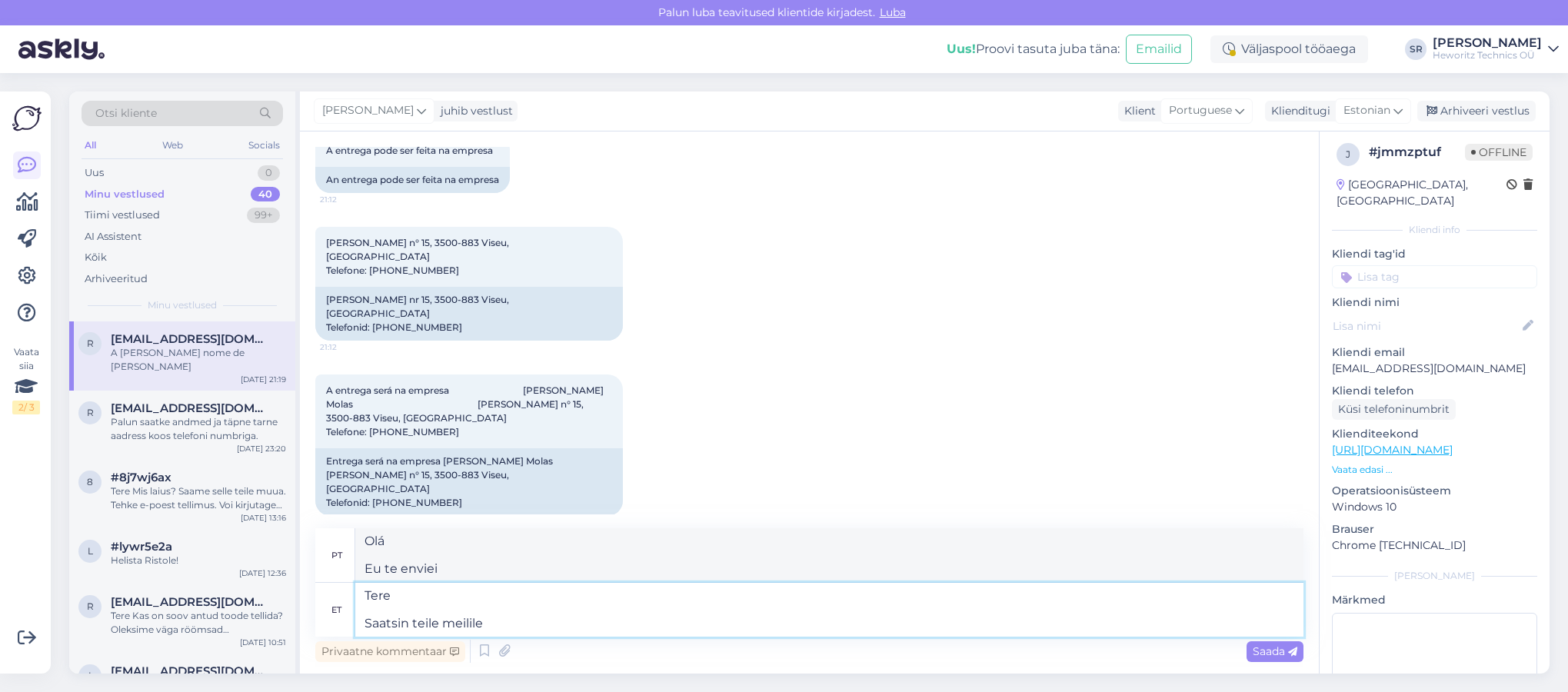
type textarea "Olá Te enviei um e-mail."
type textarea "Tere Saatsin teile meilile tellimuse ar"
type textarea "Olá Enviei um pedido para você por e-mail."
type textarea "Tere Saatsin teile meilile tellimuse arve"
type textarea "Olá Enviei a você [PERSON_NAME] do pedido por e-mail."
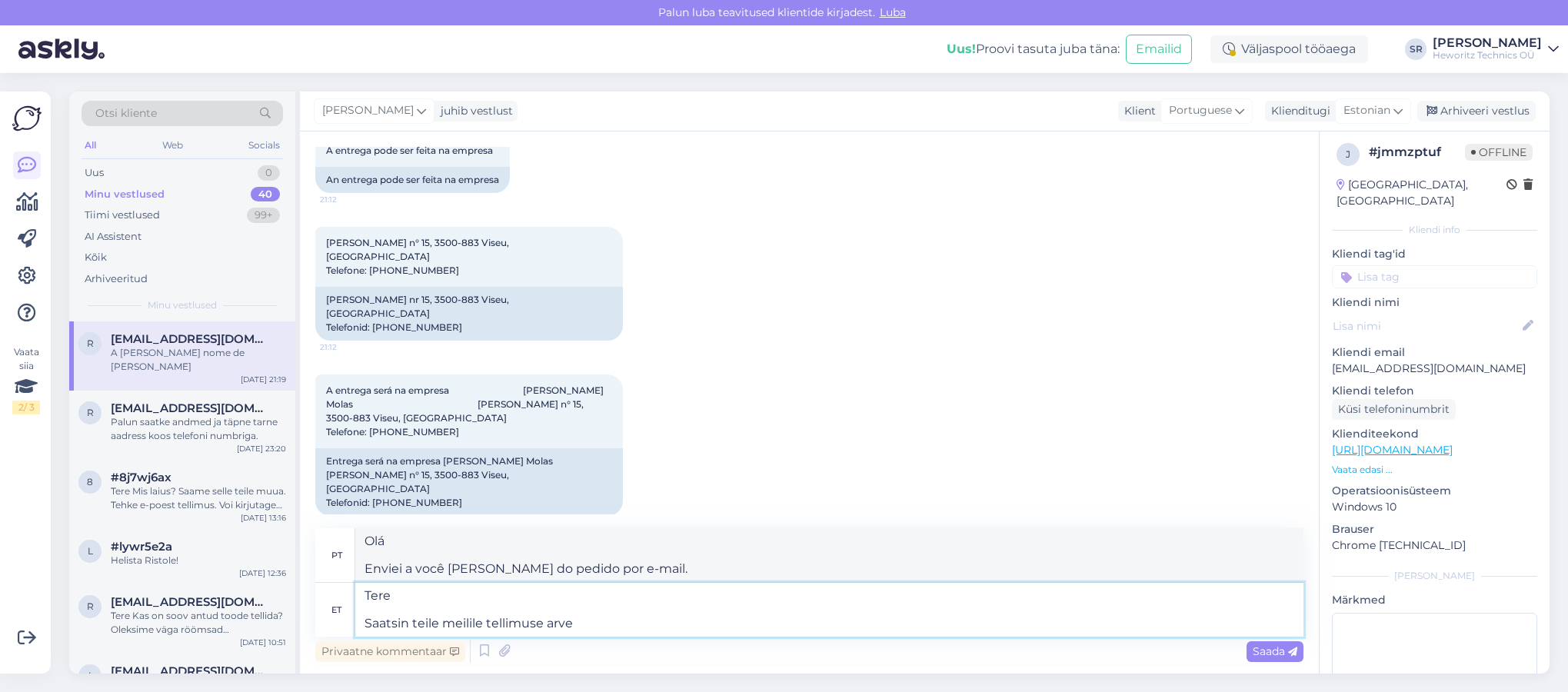
type textarea "Tere Saatsin teile meilile tellimuse arve!"
type textarea "Olá Enviei a fatura do seu pedido por e-mail!"
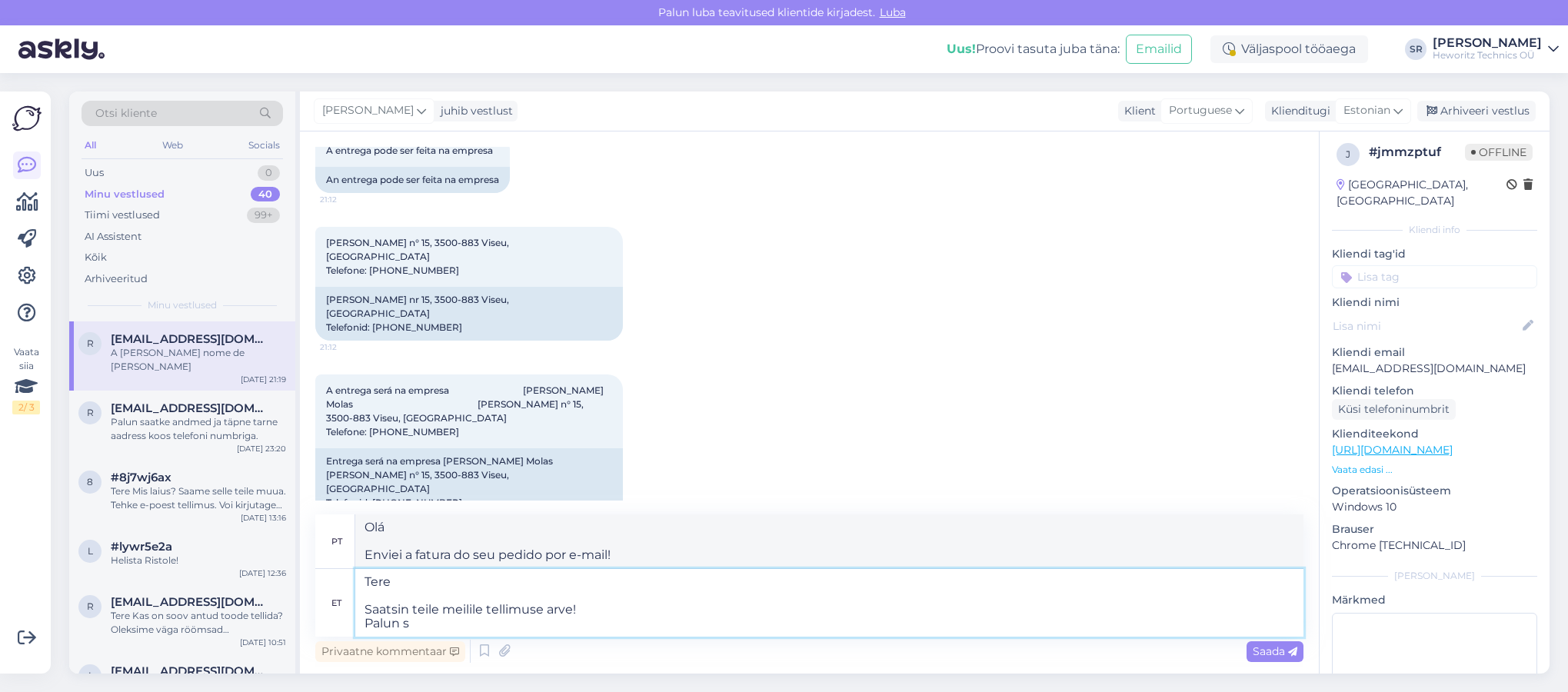
type textarea "Tere Saatsin teile meilile tellimuse arve! Palun sa"
type textarea "Olá Enviei a fatura do pedido por e-mail! Por favor"
type textarea "Tere Saatsin teile meilile tellimuse arve! Palun saatke k"
type textarea "Olá Enviei a fatura do pedido por e-mail! Por favor envie"
type textarea "Tere Saatsin teile meilile tellimuse arve! Palun saatke ka i"
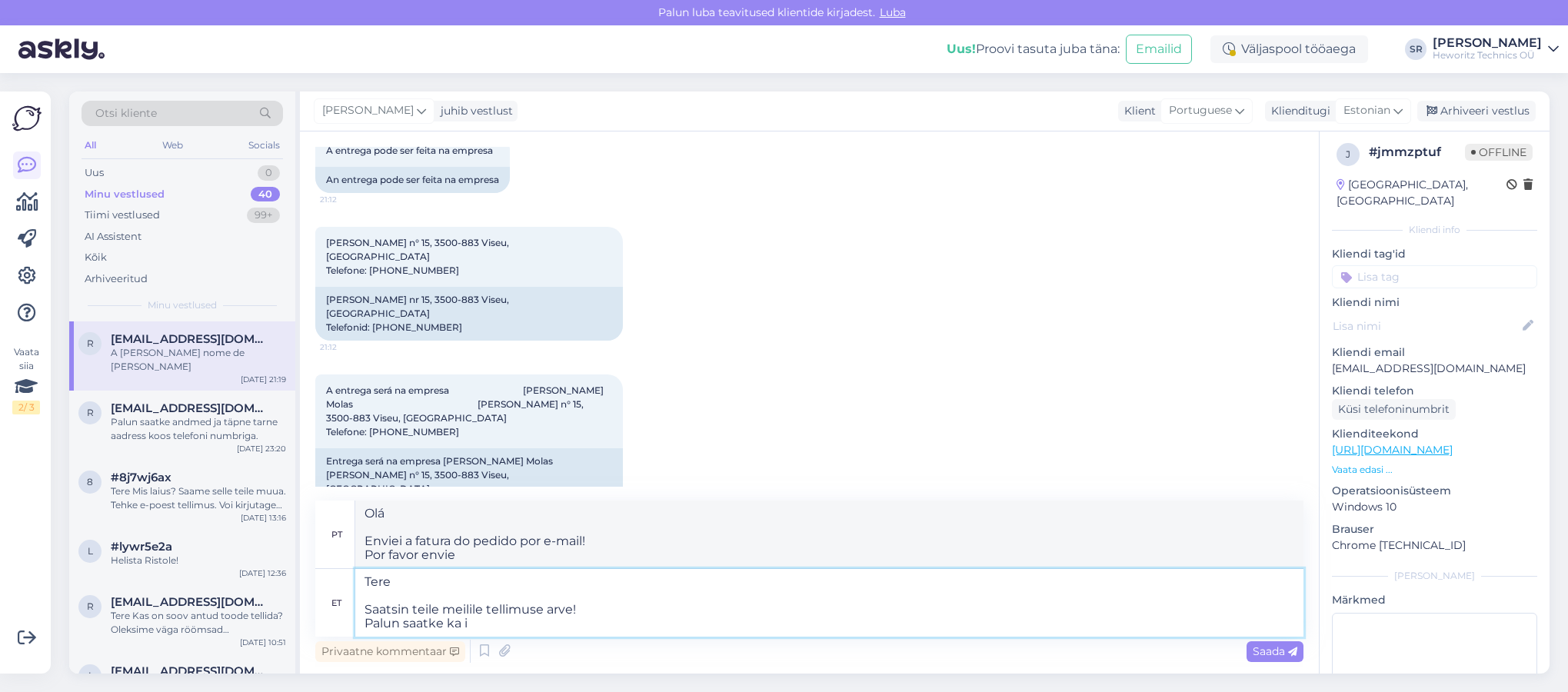
type textarea "Olá Enviei a fatura do pedido por e-mail! Por favor envie também"
type textarea "Tere Saatsin teile meilile tellimuse arve! Palun saatke ka inf"
type textarea "Olá Enviei a fatura do pedido por e-mail! Por favor, envie as informações também"
type textarea "Tere Saatsin teile meilile tellimuse arve! Palun sa"
type textarea "Olá Enviei a fatura do pedido por e-mail! Por favor envie também"
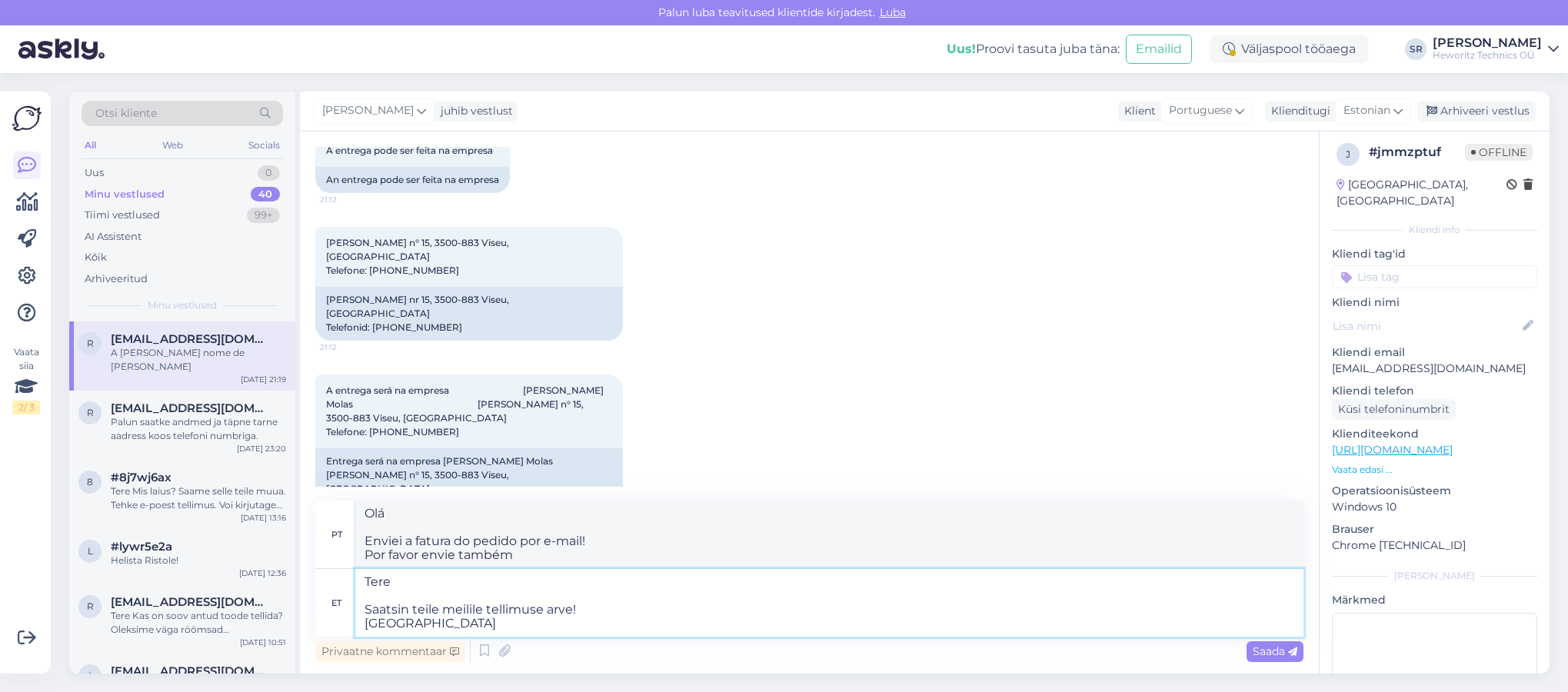
type textarea "Tere Saatsin teile meilile tellimuse arve! [GEOGRAPHIC_DATA]"
type textarea "Olá Enviei a fatura do pedido por e-mail! Por favor envie"
type textarea "Tere Saatsin teile meilile tellimuse arve! Pa"
type textarea "Olá Enviei a fatura do pedido por e-mail! Por favor"
type textarea "Tere Saatsin teile meilile tellimuse arve!"
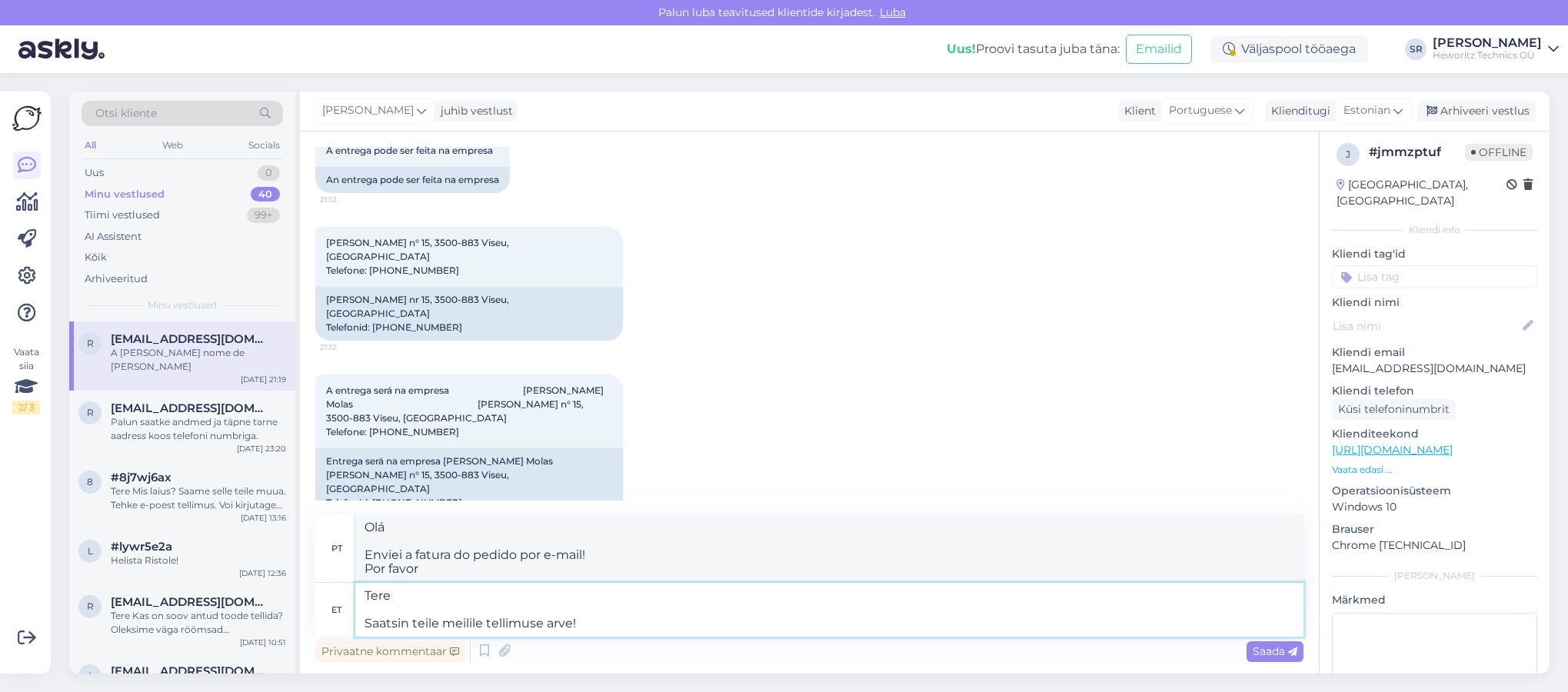
type textarea "Olá Enviei a fatura do seu pedido por e-mail!"
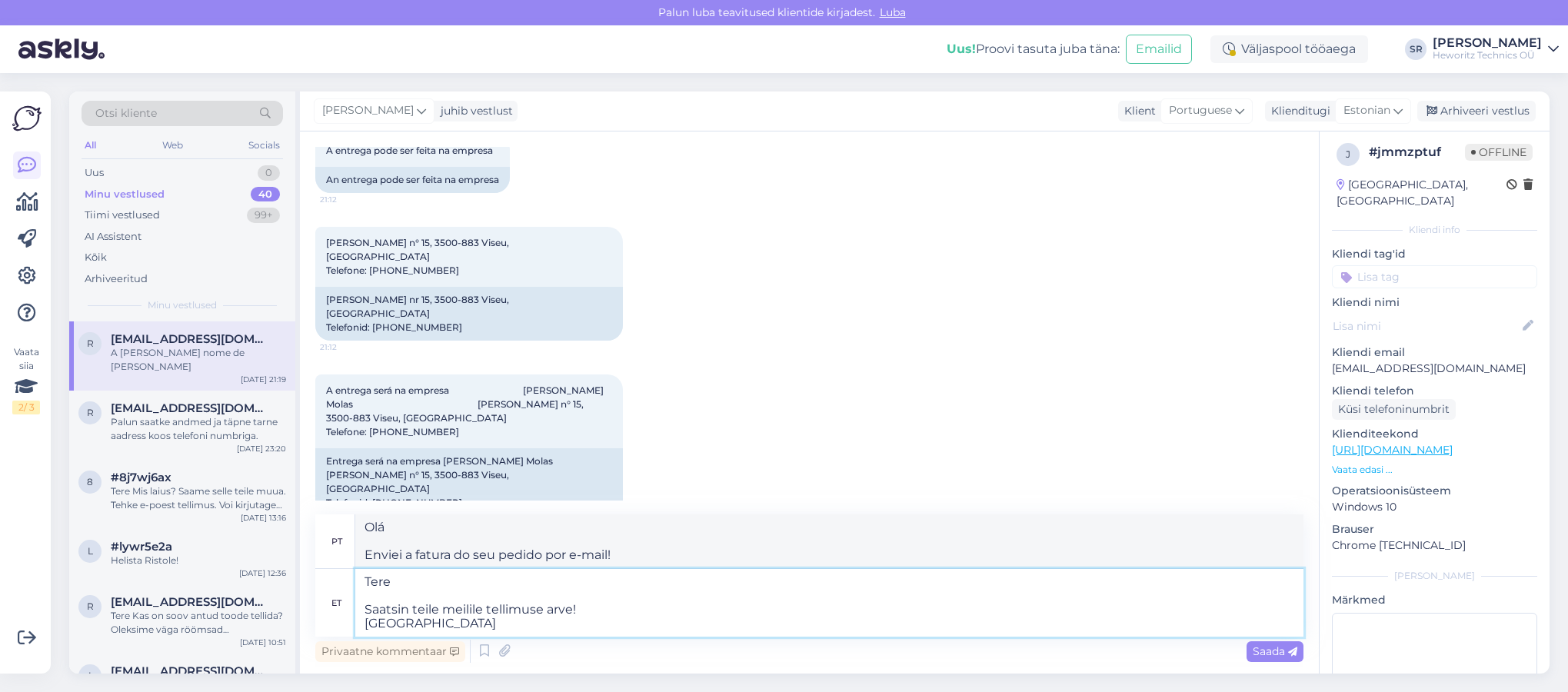
type textarea "Tere Saatsin teile meilile tellimuse arve! Palun s"
type textarea "Olá Enviei a fatura do pedido por e-mail! Por favor"
type textarea "Tere Saatsin teile meilile tellimuse arve! Palun saatke k"
type textarea "Olá Enviei a fatura do pedido por e-mail! Por favor envie"
type textarea "Tere Saatsin teile meilile tellimuse arve! Palun saatke ka"
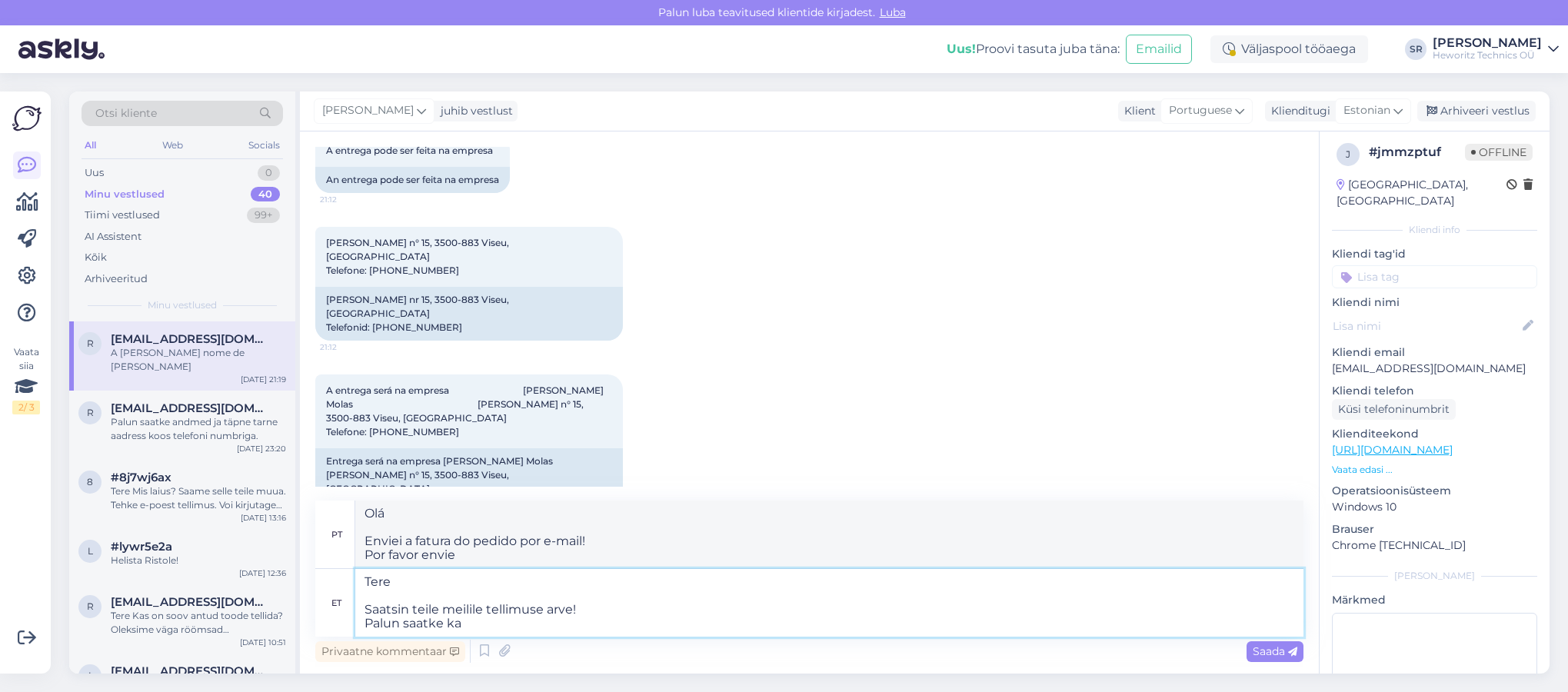
type textarea "Olá Enviei a fatura do pedido por e-mail! Por favor envie também"
type textarea "Tere Saatsin teile meilile tellimuse arve! Palun saatke ka see"
type textarea "Olá Enviei a fatura do pedido por e-mail! Por favor, envie isso também"
type textarea "Tere Saatsin teile meilile tellimuse arve! Palun saatke ka see info"
type textarea "Olá Enviei a fatura do pedido por e-mail! Por favor, envie também estas informa…"
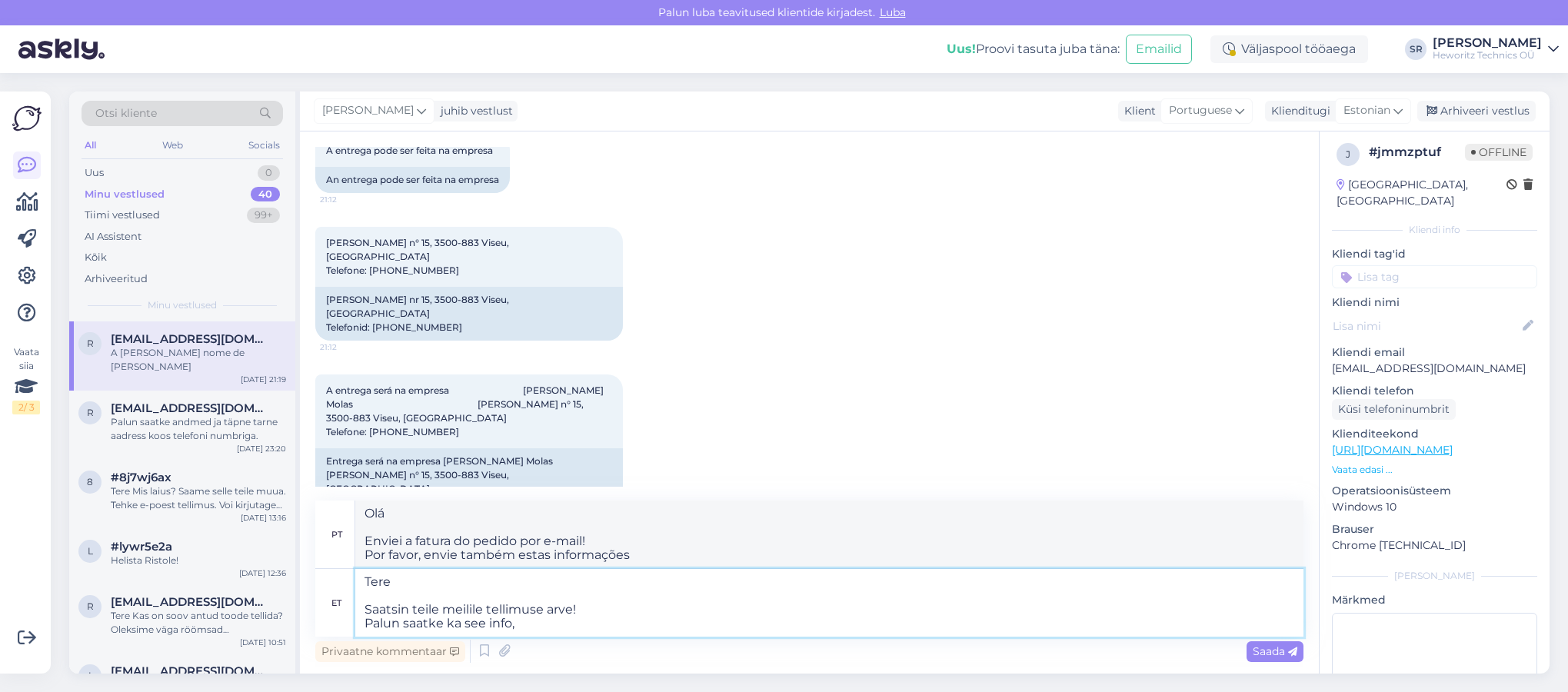
type textarea "Tere Saatsin teile meilile tellimuse arve! Palun saatke ka see info, e"
type textarea "Olá Enviei a fatura do pedido por e-mail! Por favor, envie também estas informa…"
type textarea "Tere Saatsin teile meilile tellimuse arve! Palun saatke ka see info, et"
type textarea "Olá Enviei a fatura do pedido por e-mail! Por favor, envie também essas informa…"
type textarea "Tere Saatsin teile meilile tellimuse arve! Palun saatke ka see info, et mis k"
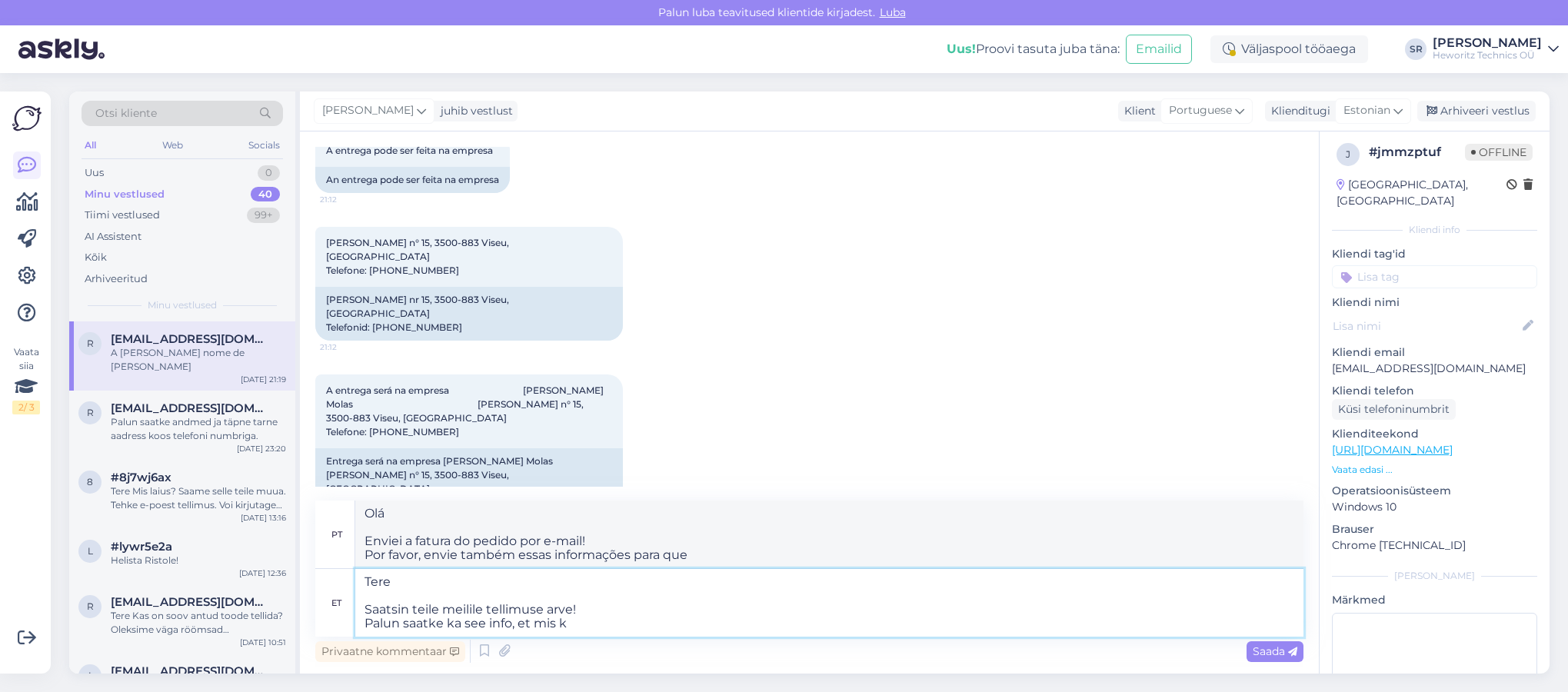
type textarea "Olá Enviei a fatura do pedido por e-mail! Por favor, envie também estas informa…"
type textarea "Tere Saatsin teile meilile tellimuse arve! Palun saatke ka see info, et mis kin…"
type textarea "Olá Enviei a fatura do pedido por e-mail! Por favor, envie também estas informa…"
type textarea "Tere Saatsin teile meilile tellimuse arve! Palun saatke ka see info, et mis kin…"
type textarea "Olá Enviei a fatura do pedido por e-mail! Por favor, envie-me também as informa…"
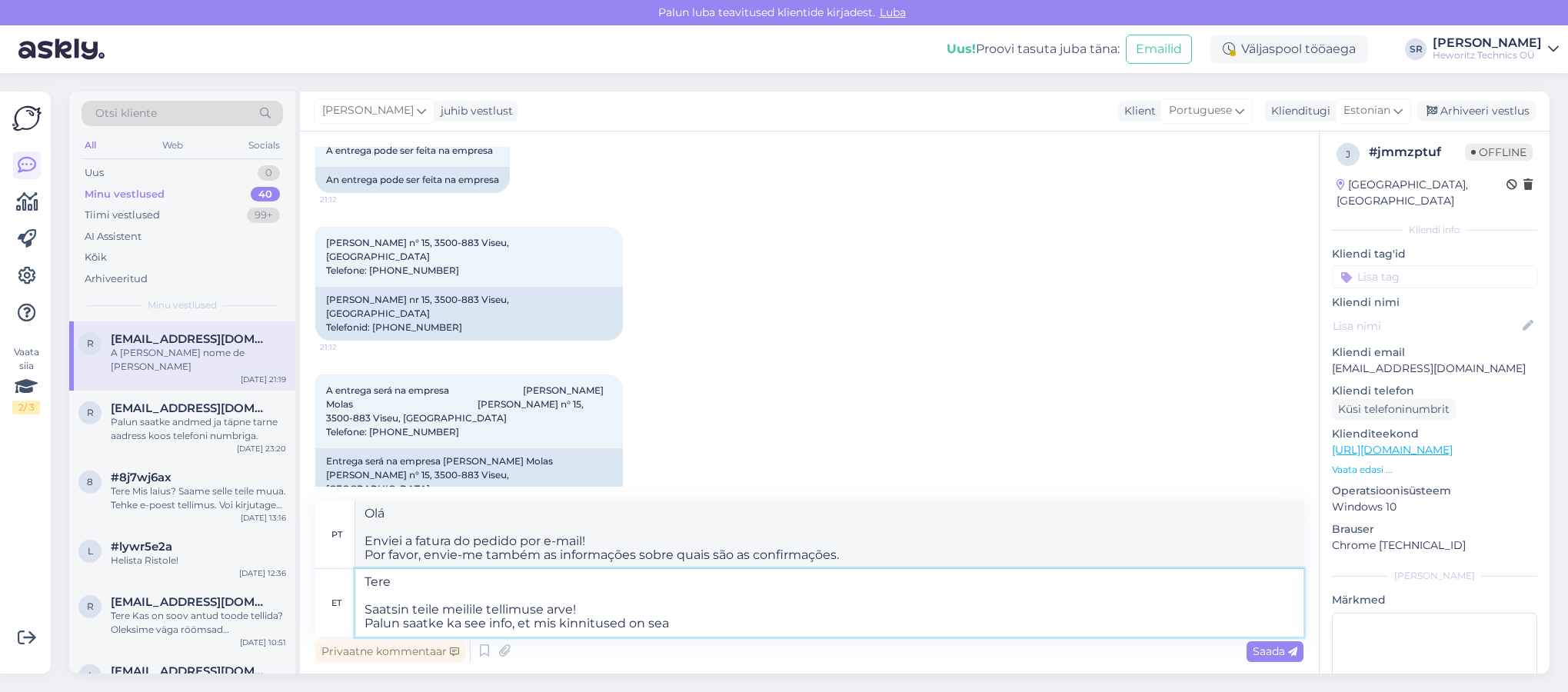
type textarea "Tere Saatsin teile meilile tellimuse arve! Palun saatke ka see info, et mis kin…"
type textarea "Olá Enviei a fatura do pedido por e-mail! Por favor, envie também estas informa…"
type textarea "Tere Saatsin teile meilile tellimuse arve! Palun saatke ka see info, et mis kin…"
type textarea "Olá Enviei a fatura do pedido por e-mail! Por favor, envie também as informaçõe…"
type textarea "Tere Saatsin teile meilile tellimuse arve! Palun saatke ka see info, et mis kin…"
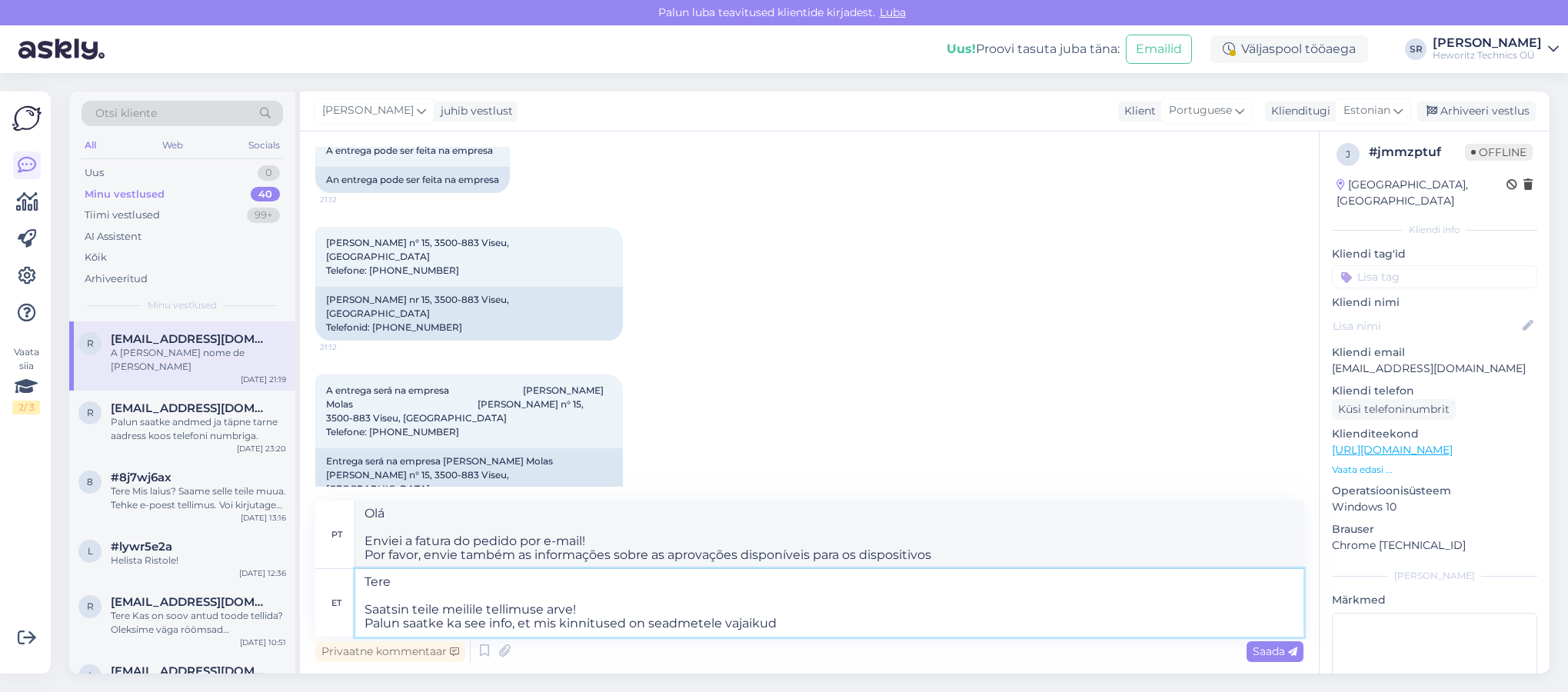
type textarea "Olá Enviei a fatura do pedido por e-mail! Por favor, envie também as informaçõe…"
type textarea "Tere Saatsin teile meilile tellimuse arve! Palun saatke ka see info, et mis kin…"
type textarea "Olá Enviei a fatura do pedido por e-mail! Envie também as informações sobre qua…"
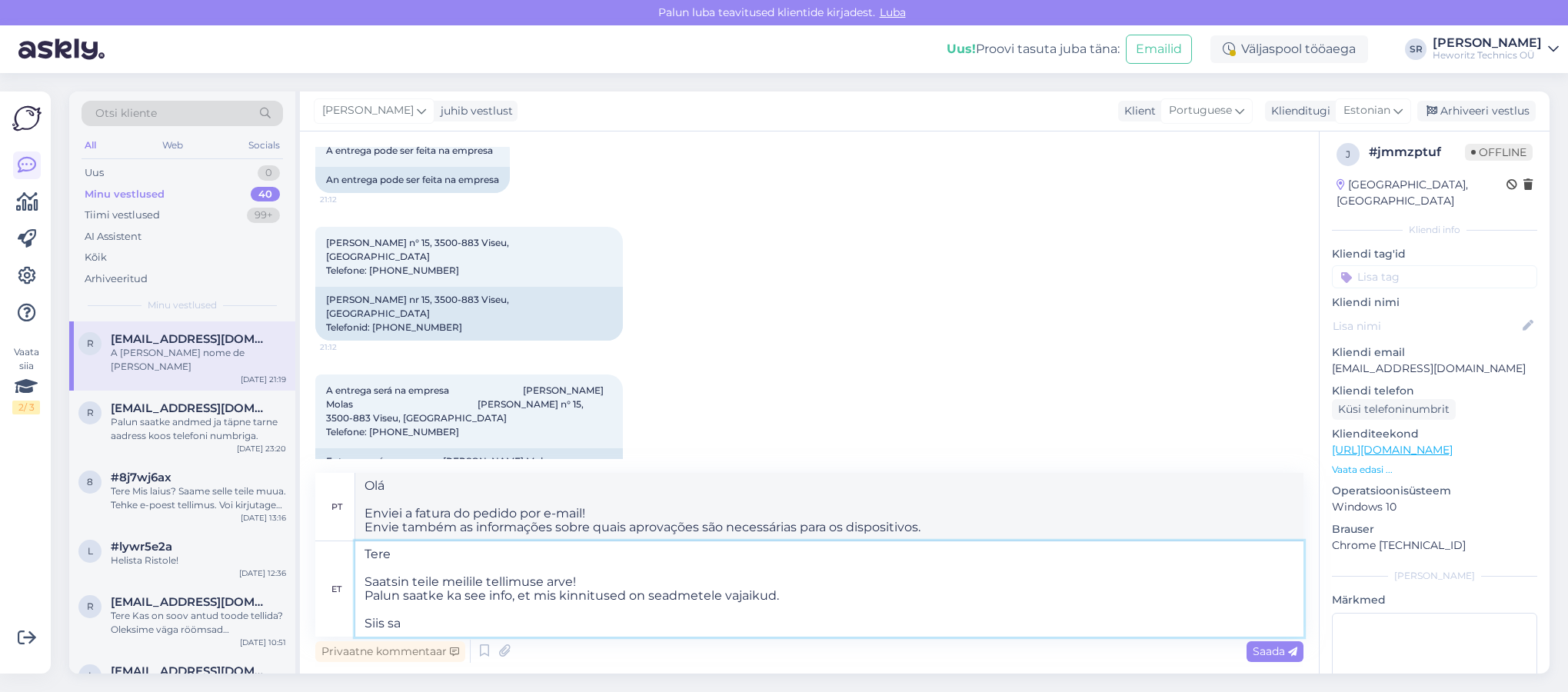
type textarea "Tere Saatsin teile meilile tellimuse arve! Palun saatke ka see info, et mis kin…"
type textarea "Olá Enviei a fatura do pedido por e-mail! Por favor, envie também as informaçõe…"
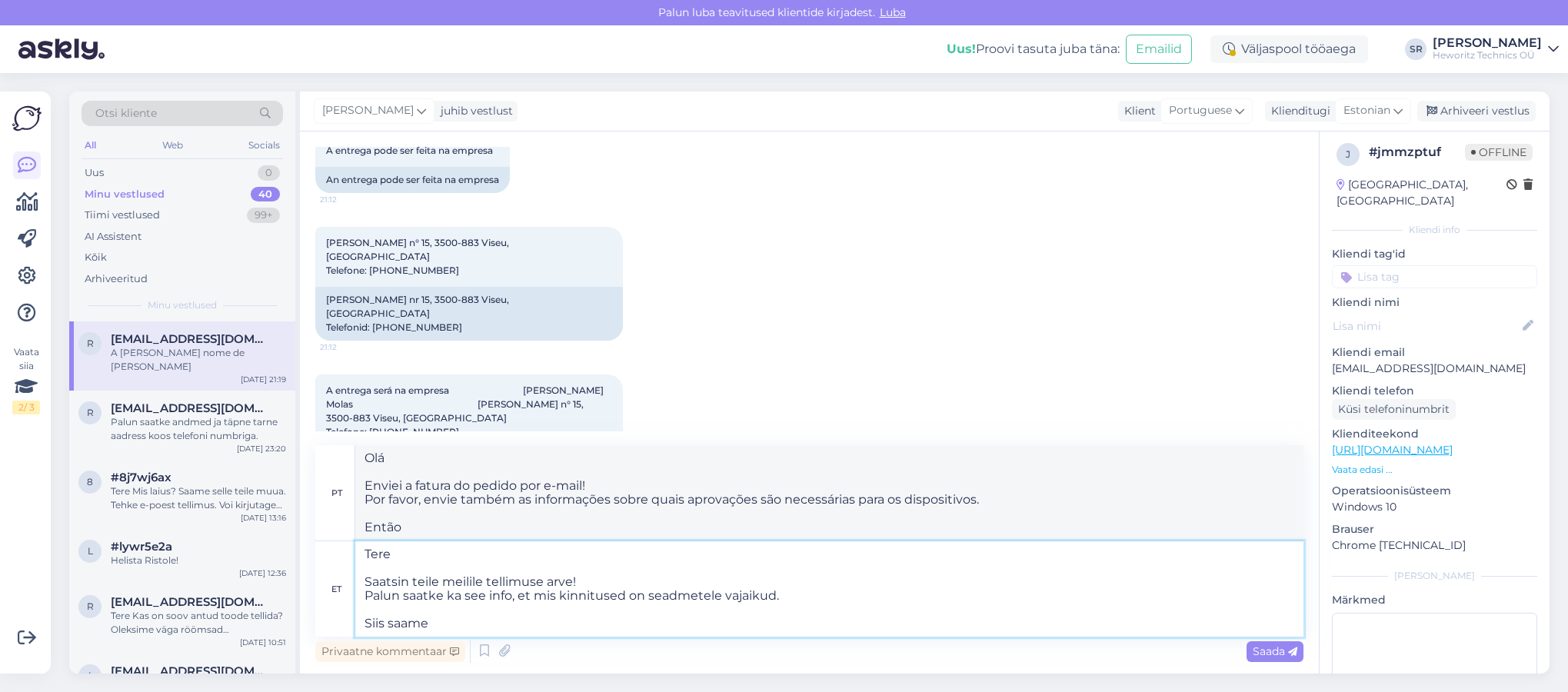
type textarea "Tere Saatsin teile meilile tellimuse arve! Palun saatke ka see info, et mis kin…"
type textarea "Olá Enviei a fatura do pedido por e-mail! Por favor, envie também as informaçõe…"
type textarea "Tere Saatsin teile meilile tellimuse arve! Palun saatke ka see info, et mis kin…"
type textarea "Olá Enviei a fatura do pedido por e-mail! Por favor, envie também as informaçõe…"
type textarea "Tere Saatsin teile meilile tellimuse arve! Palun saatke ka see info, et mis kin…"
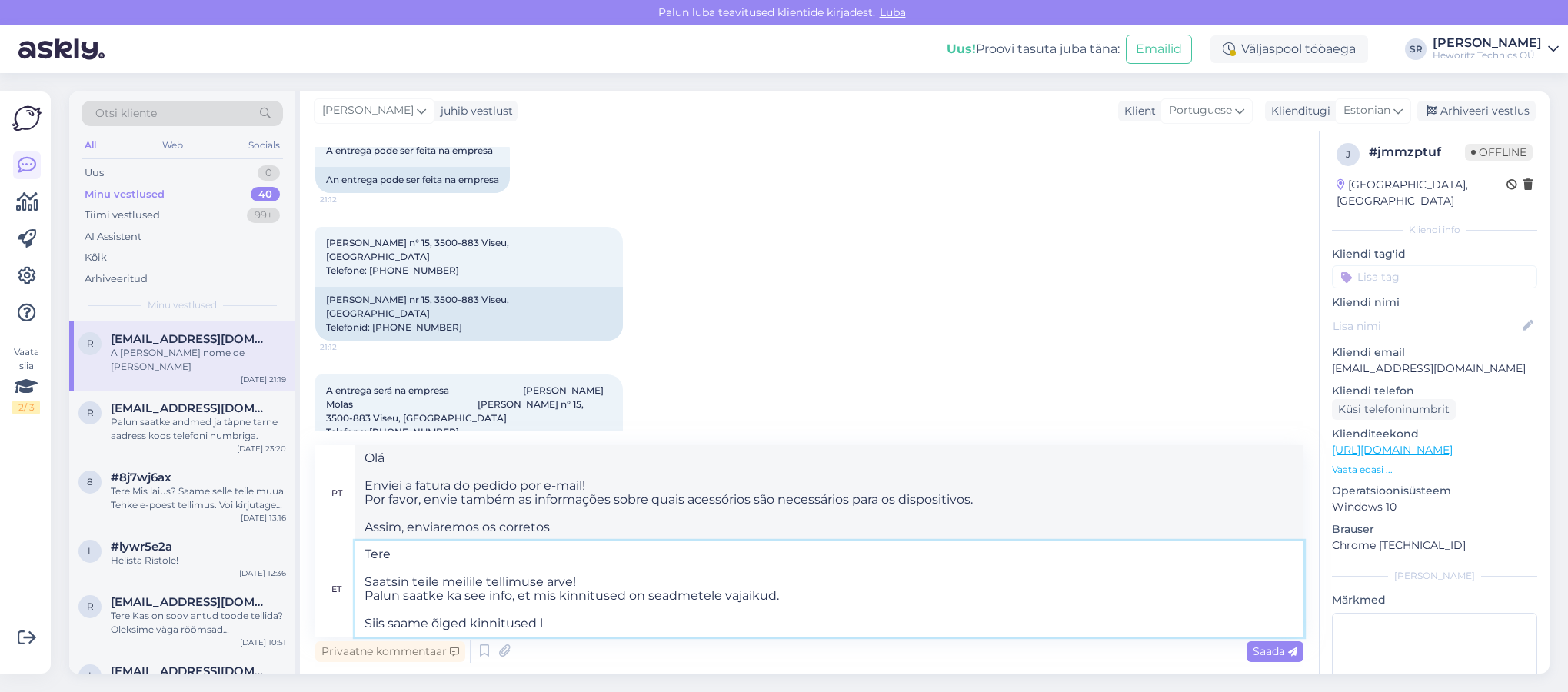
type textarea "Olá Enviei a fatura do pedido por e-mail! Por favor, envie também as informaçõe…"
type textarea "Tere Saatsin teile meilile tellimuse arve! Palun saatke ka see info, et mis kin…"
type textarea "Olá Enviei a fatura do pedido por e-mail! Por favor, envie também as informaçõe…"
type textarea "Tere Saatsin teile meilile tellimuse arve! Palun saatke ka see info, et mis kin…"
type textarea "Olá Enviei a fatura do pedido por e-mail! Envie também as informações sobre qua…"
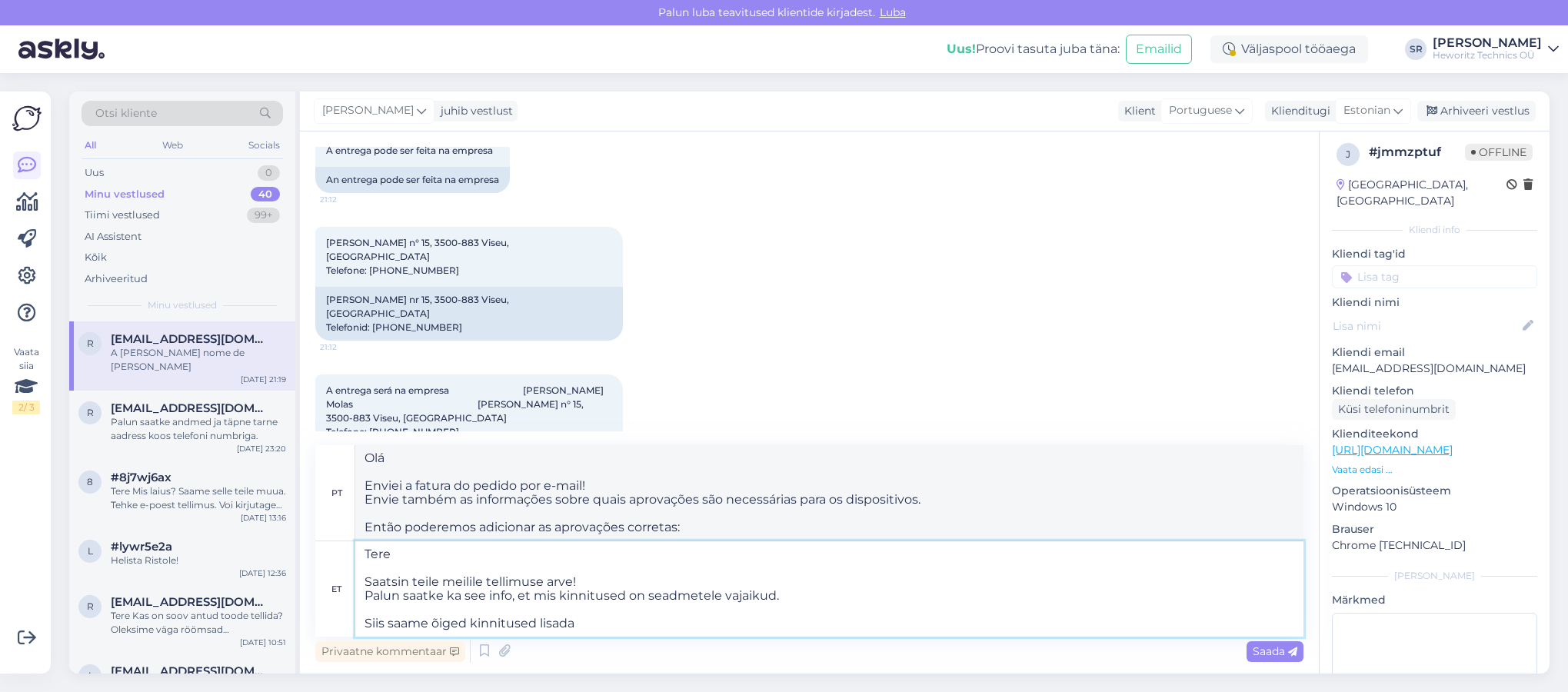
type textarea "Tere Saatsin teile meilile tellimuse arve! Palun saatke ka see info, et mis kin…"
type textarea "Olá Enviei a fatura do pedido por e-mail! Envie também as informações sobre qua…"
click at [584, 582] on textarea "Tere Saatsin teile meilile tellimuse arve! Palun saatke ka see info, et mis kin…" at bounding box center [829, 589] width 949 height 95
type textarea "Tere Saatsin teile meilile tellimuse arve! Palun saatke ka see info, et mis kin…"
type textarea "Olá Enviei a fatura do pedido por e-mail! Envie também as informações sobre qua…"
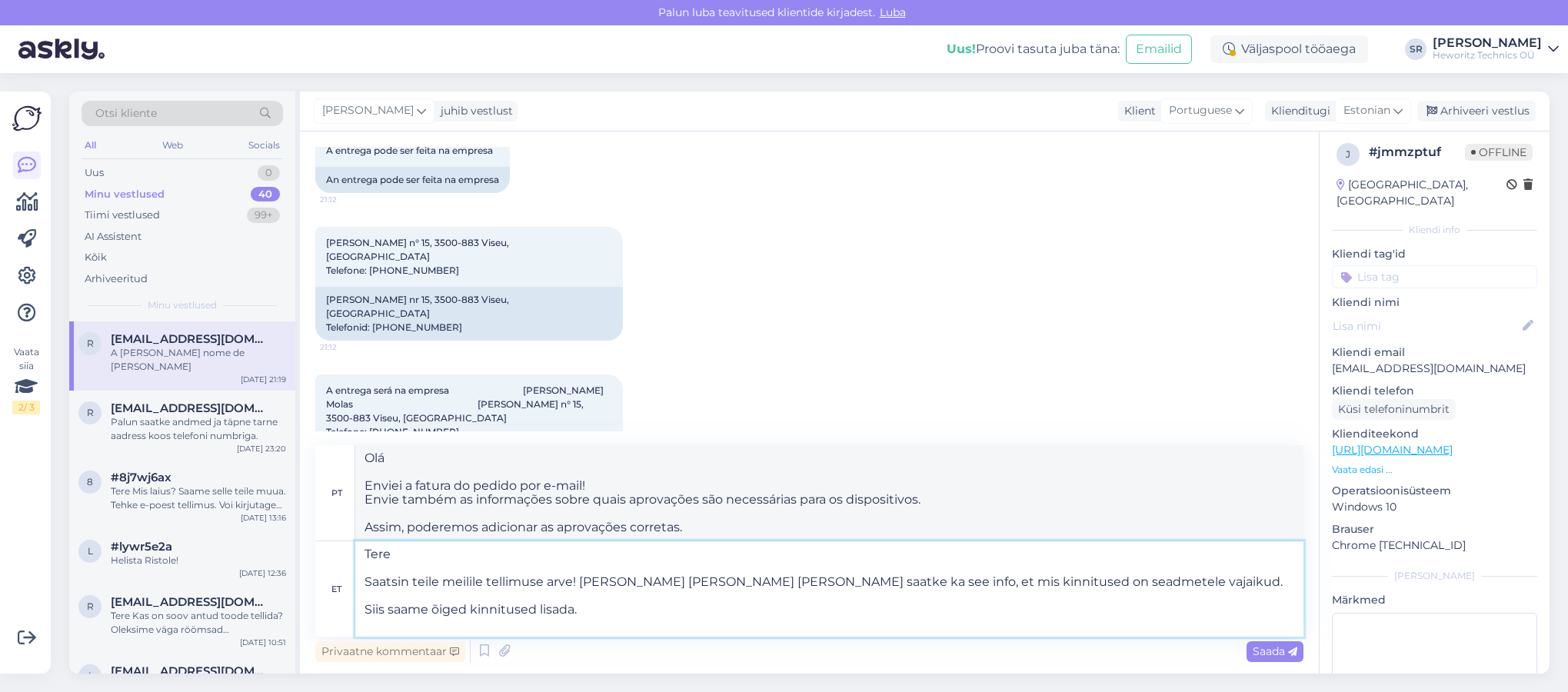
type textarea "Tere Saatsin teile meilile tellimuse arve! [PERSON_NAME] [PERSON_NAME] lingi Pa…"
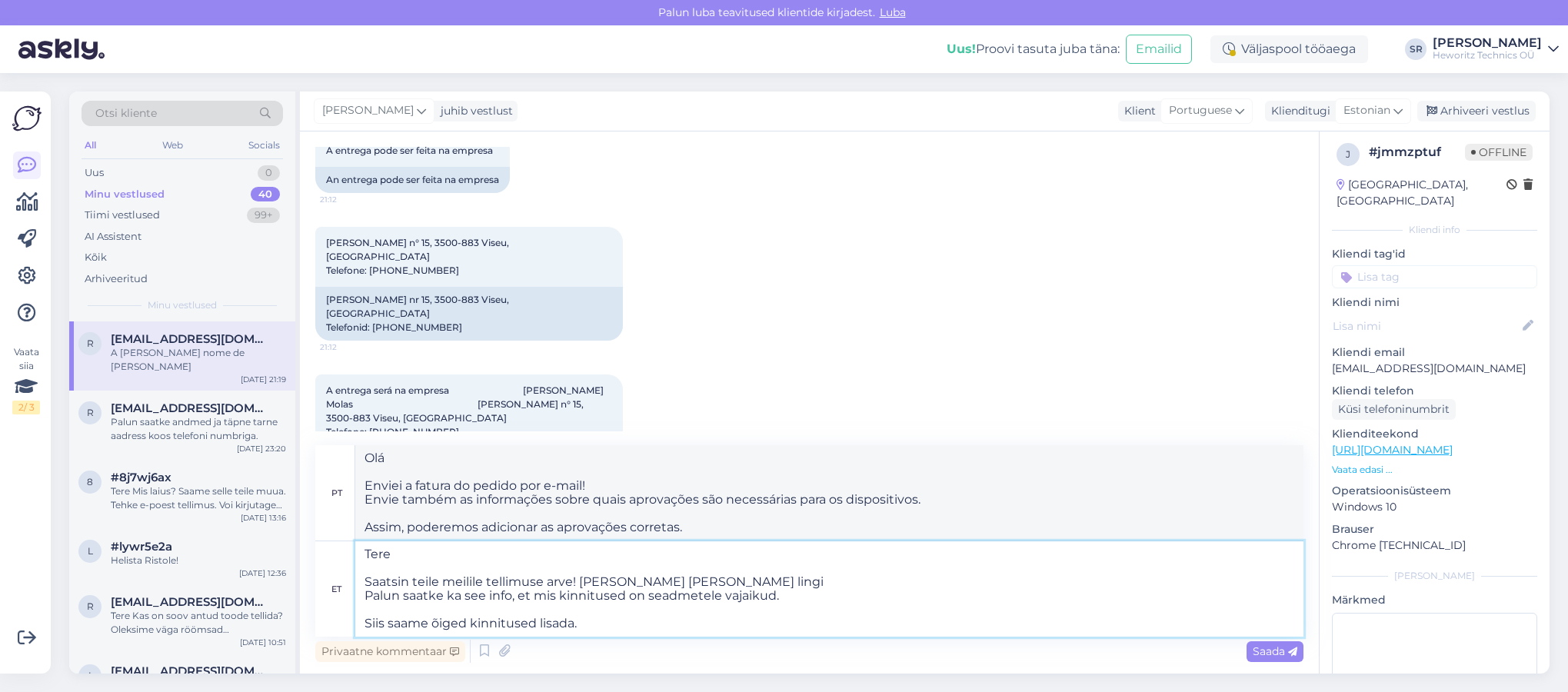
type textarea "Olá Enviei a fatura do pedido por e-mail! Também adicionei o link de pagamento …"
type textarea "Tere Saatsin teile meilile tellimuse arve! [PERSON_NAME] [PERSON_NAME]. Palun s…"
type textarea "Olá Enviei a fatura do pedido por e-mail! Também adicionei o link de pagamento.…"
click at [587, 623] on textarea "Tere Saatsin teile meilile tellimuse arve! [PERSON_NAME] [PERSON_NAME]. Palun s…" at bounding box center [829, 589] width 949 height 95
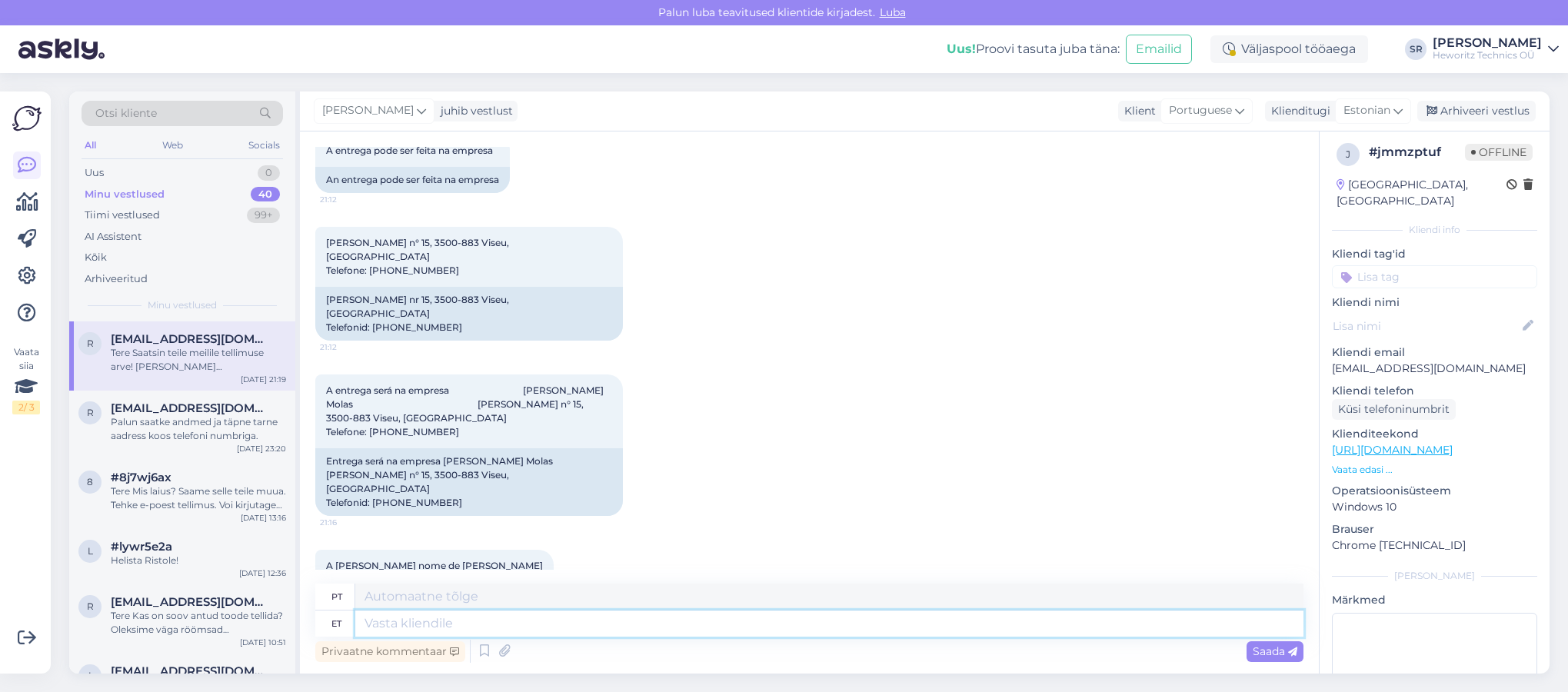
scroll to position [366, 0]
